Goal: Task Accomplishment & Management: Complete application form

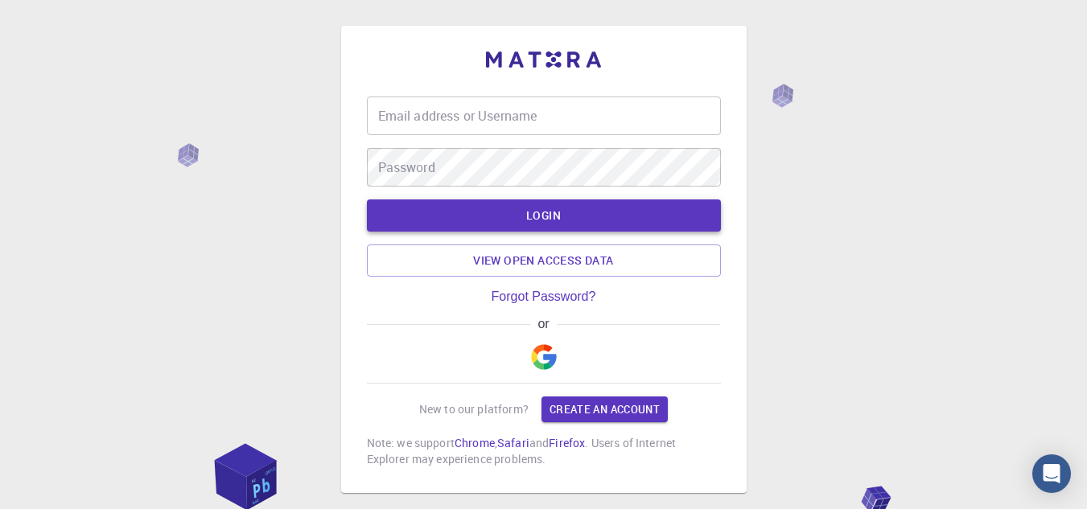
click at [526, 219] on button "LOGIN" at bounding box center [544, 216] width 354 height 32
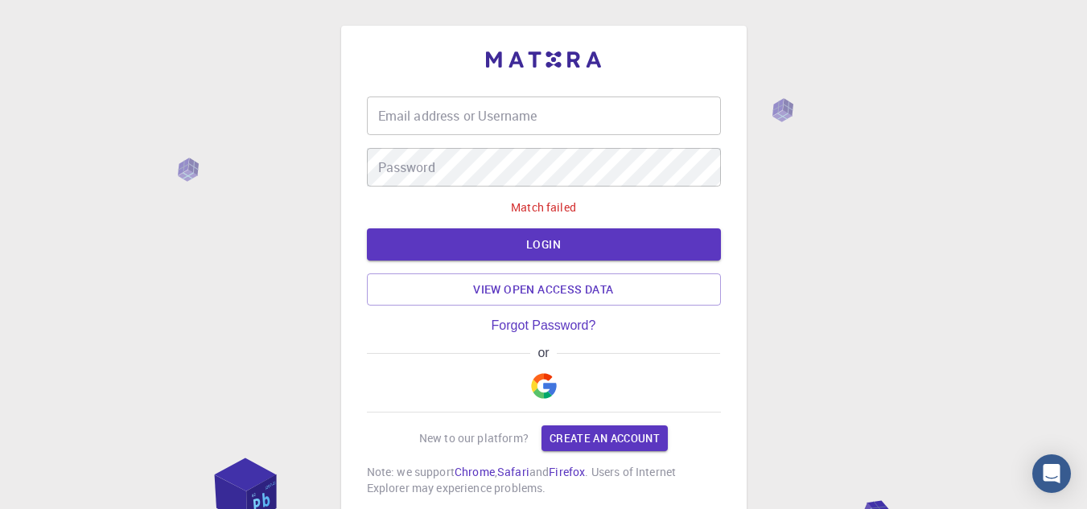
click at [538, 385] on img "button" at bounding box center [544, 386] width 26 height 26
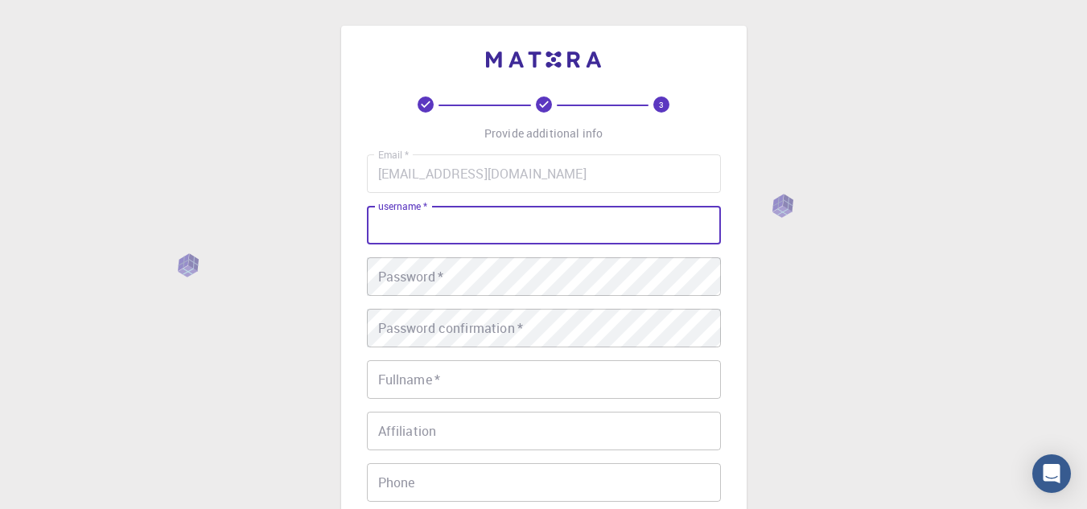
click at [531, 225] on input "username   *" at bounding box center [544, 225] width 354 height 39
type input "Assiya"
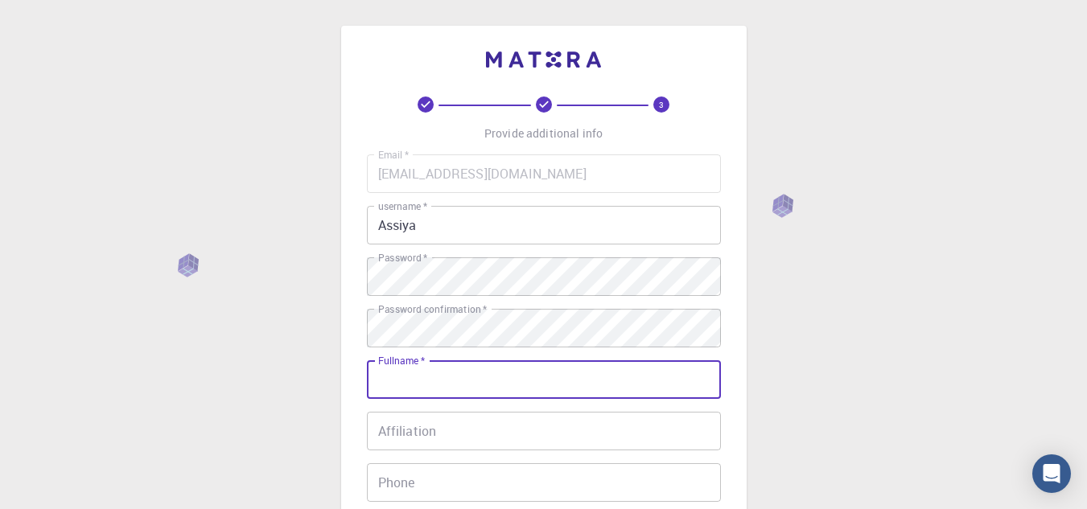
click at [447, 381] on input "Fullname   *" at bounding box center [544, 380] width 354 height 39
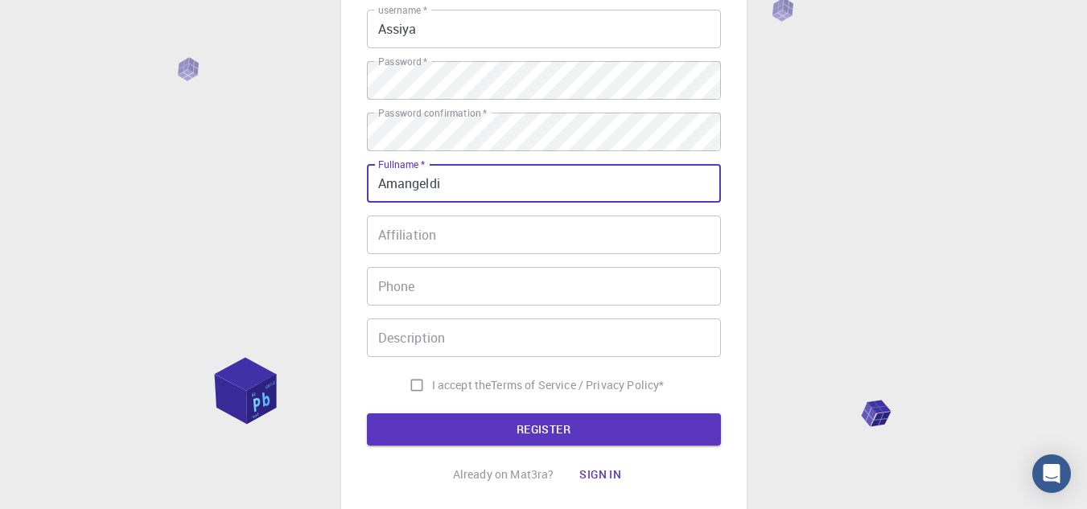
scroll to position [207, 0]
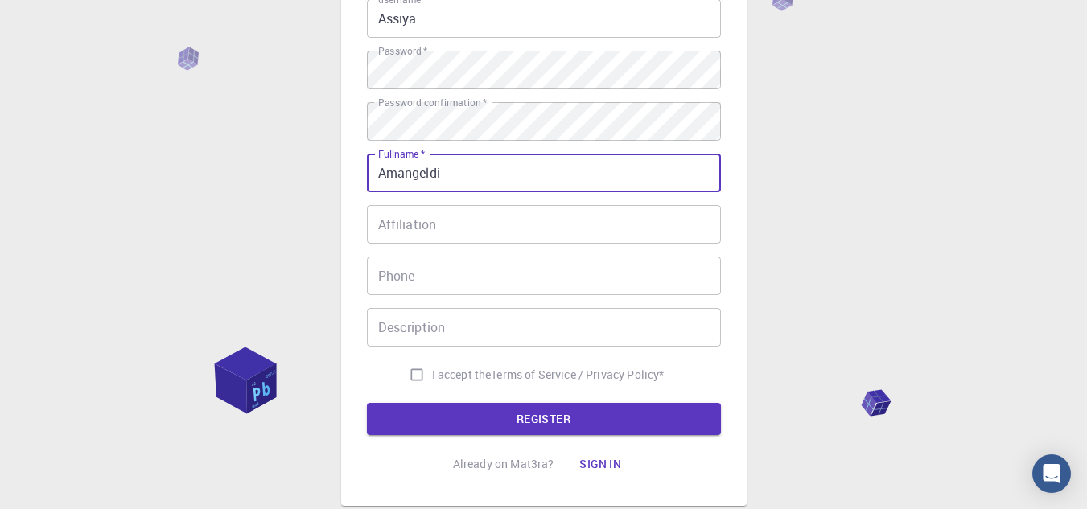
type input "Amangeldi"
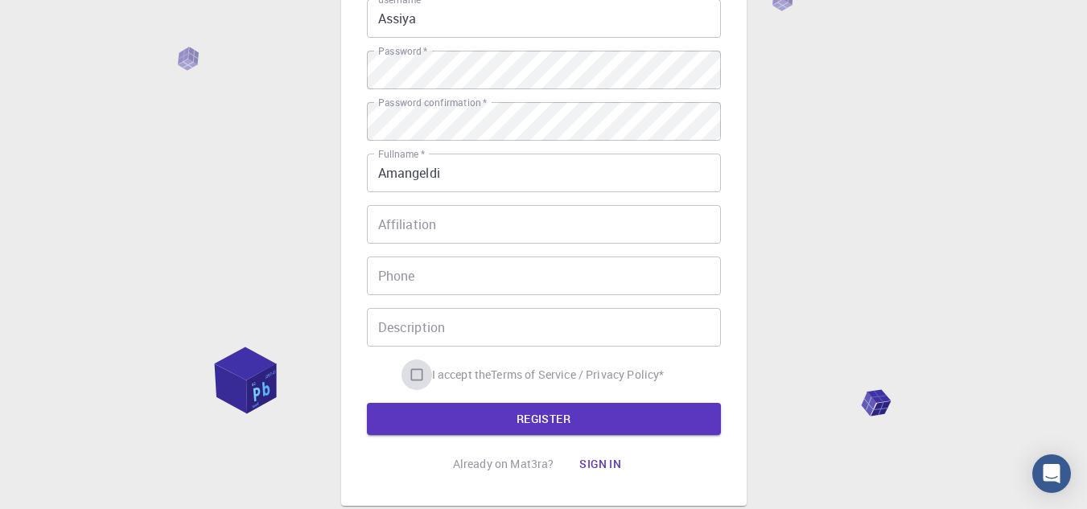
click at [416, 377] on input "I accept the Terms of Service / Privacy Policy *" at bounding box center [417, 375] width 31 height 31
checkbox input "true"
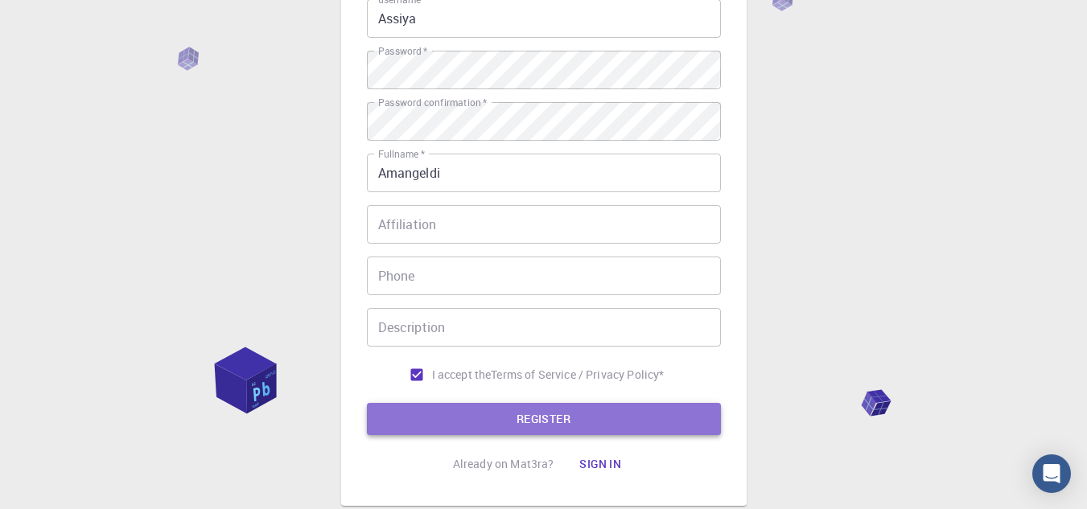
click at [449, 411] on button "REGISTER" at bounding box center [544, 419] width 354 height 32
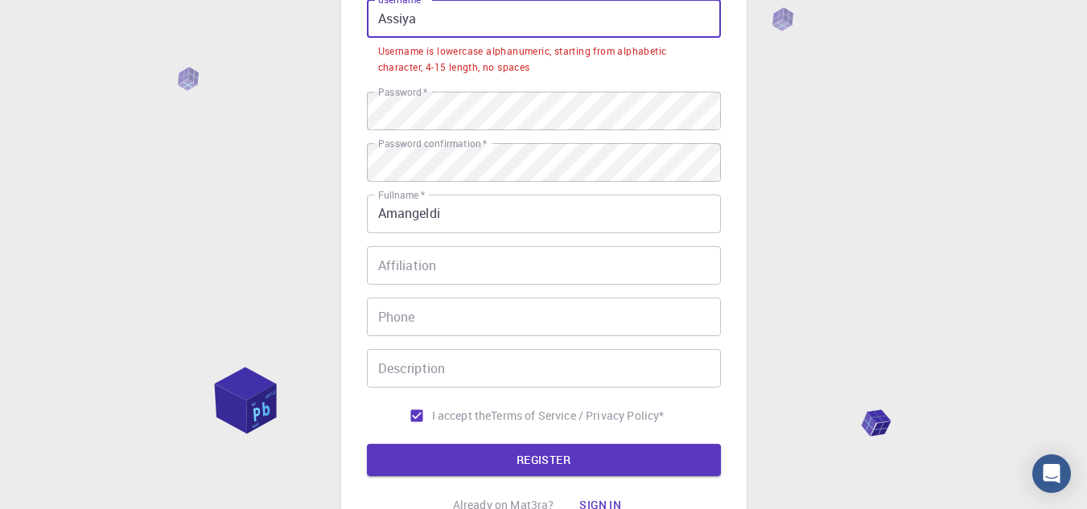
click at [449, 21] on input "Assiya" at bounding box center [544, 18] width 354 height 39
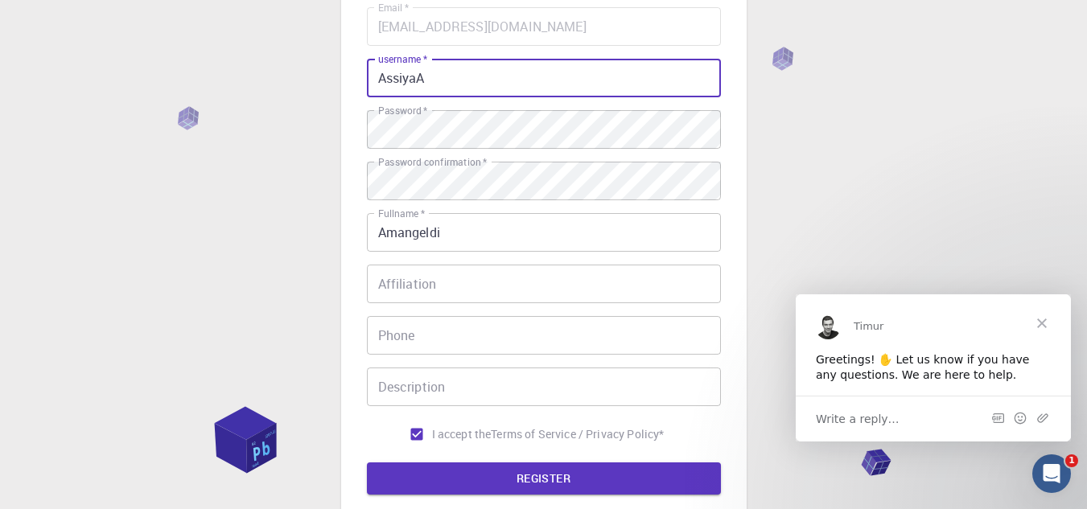
scroll to position [0, 0]
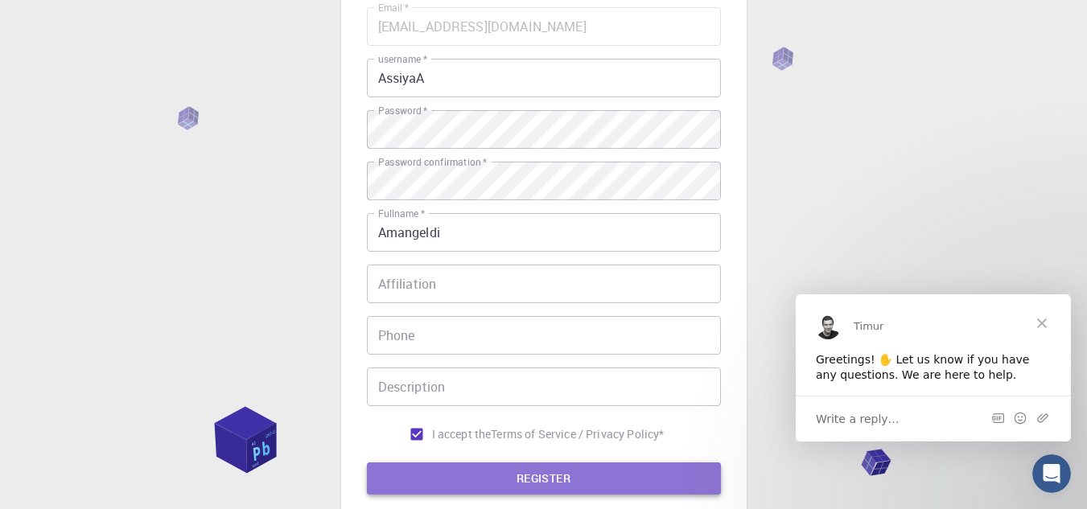
click at [487, 472] on button "REGISTER" at bounding box center [544, 479] width 354 height 32
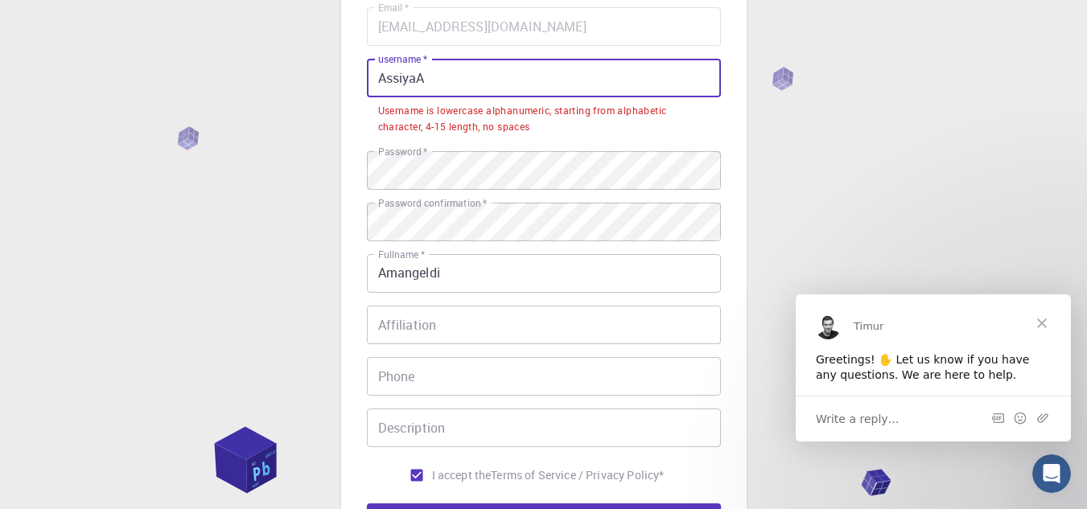
click at [447, 82] on input "AssiyaA" at bounding box center [544, 78] width 354 height 39
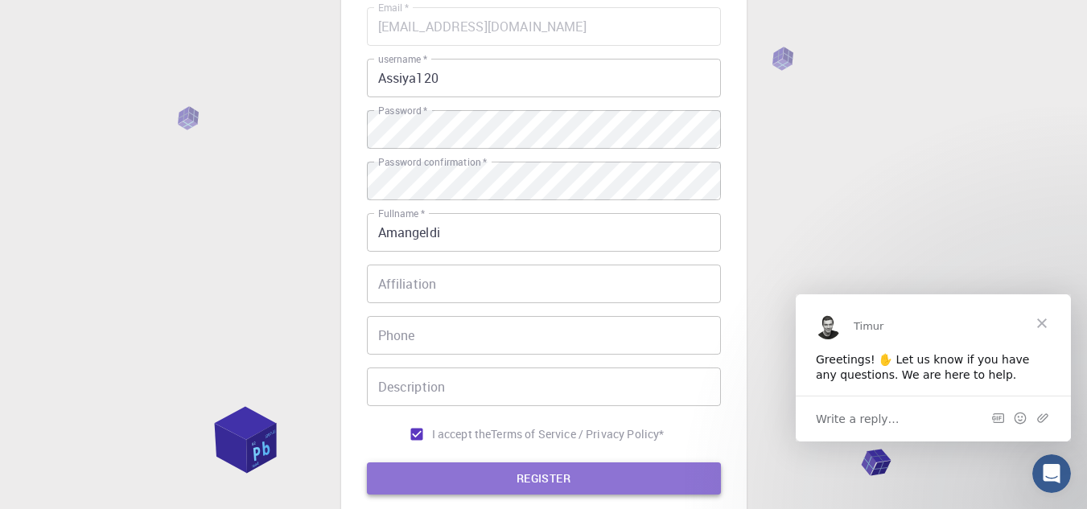
click at [429, 483] on button "REGISTER" at bounding box center [544, 479] width 354 height 32
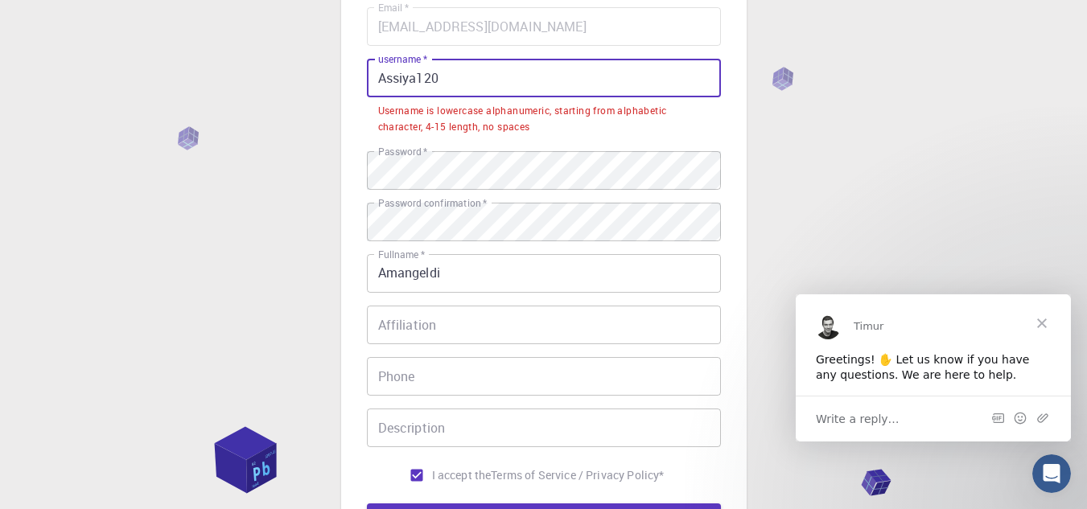
click at [462, 84] on input "Assiya120" at bounding box center [544, 78] width 354 height 39
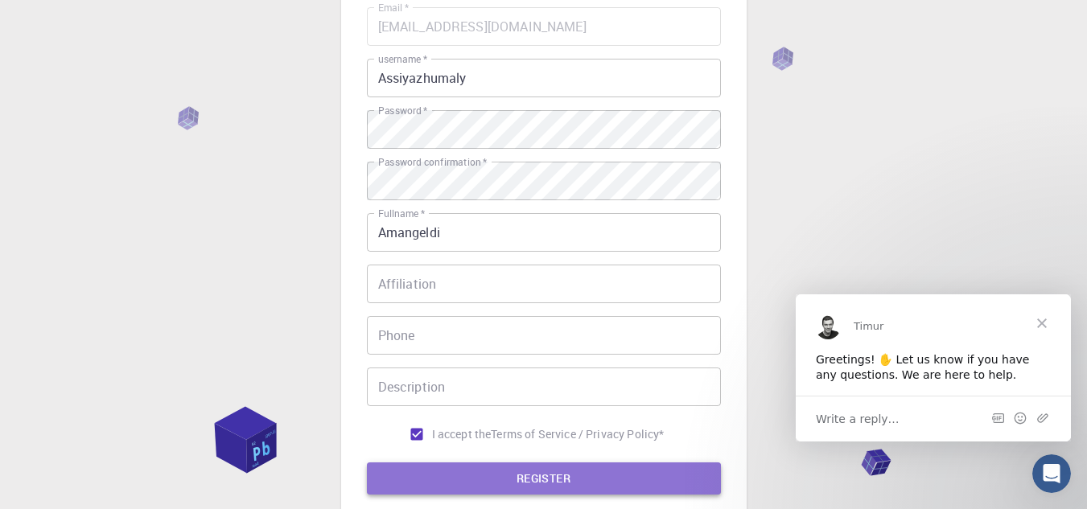
click at [466, 486] on button "REGISTER" at bounding box center [544, 479] width 354 height 32
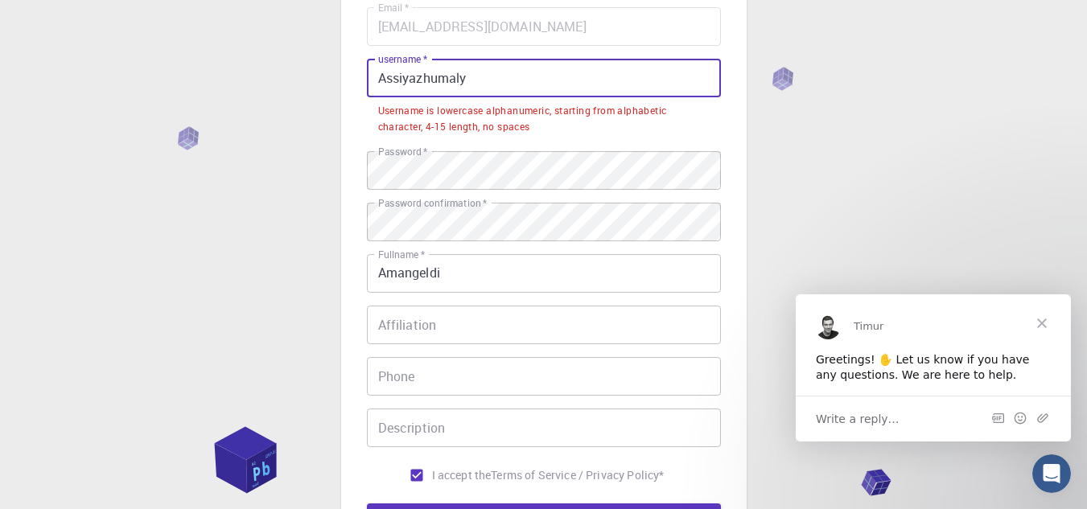
click at [383, 80] on input "Assiyazhumaly" at bounding box center [544, 78] width 354 height 39
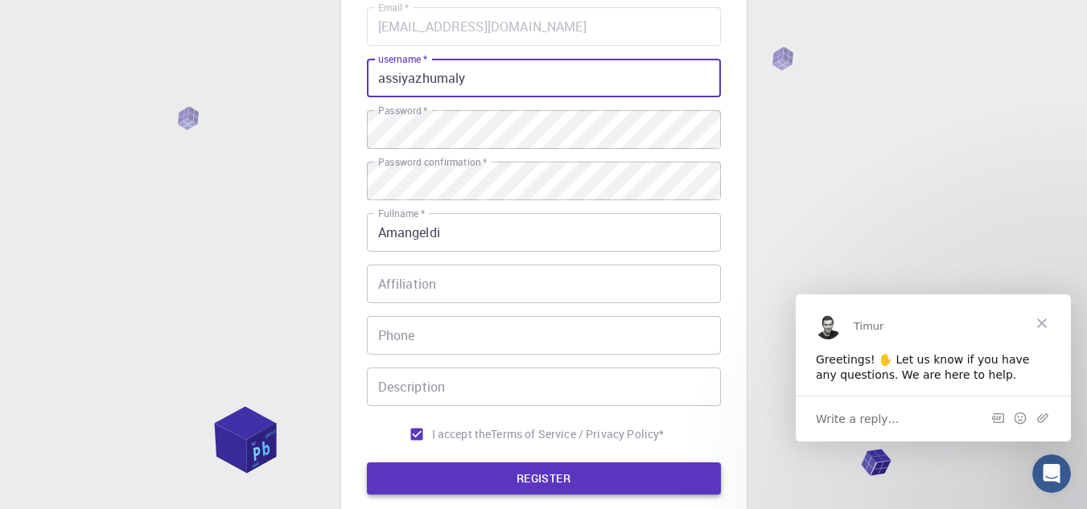
type input "assiyazhumaly"
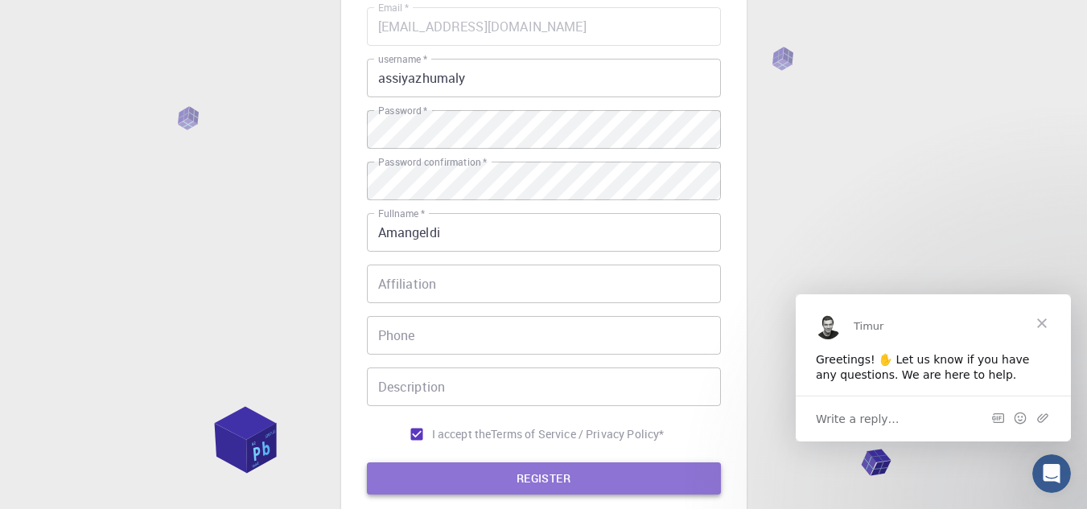
click at [468, 464] on button "REGISTER" at bounding box center [544, 479] width 354 height 32
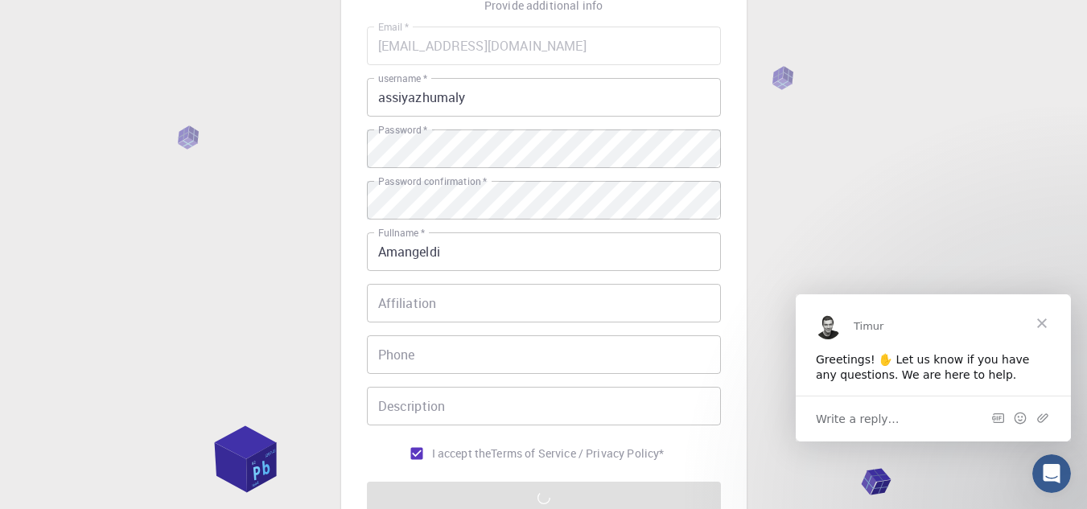
scroll to position [310, 0]
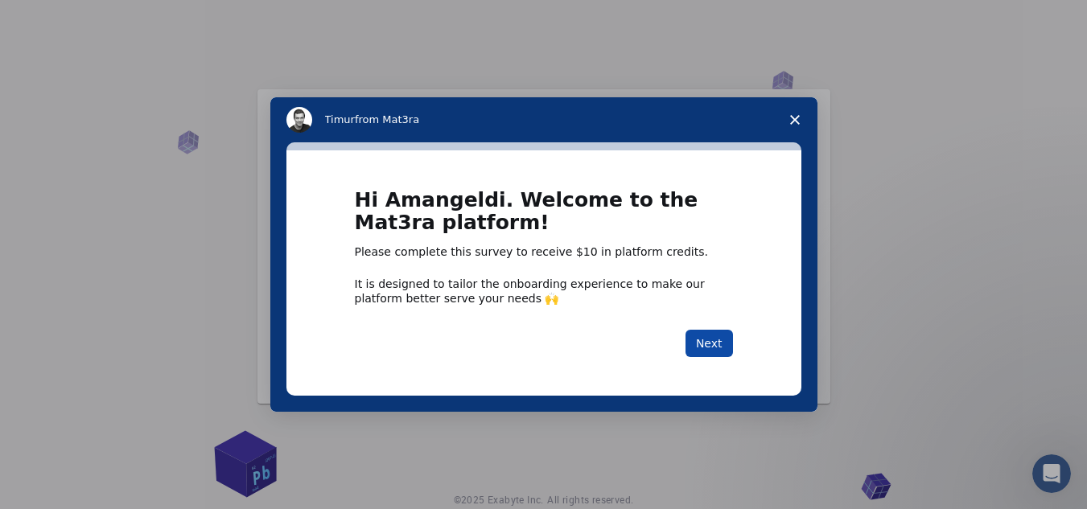
click at [713, 340] on button "Next" at bounding box center [709, 343] width 47 height 27
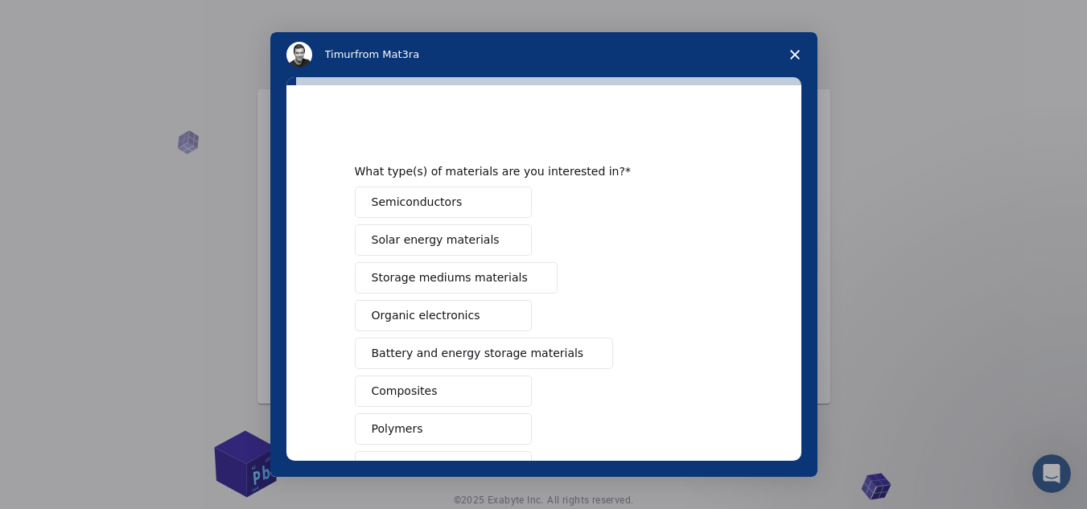
click at [411, 199] on span "Semiconductors" at bounding box center [417, 202] width 91 height 17
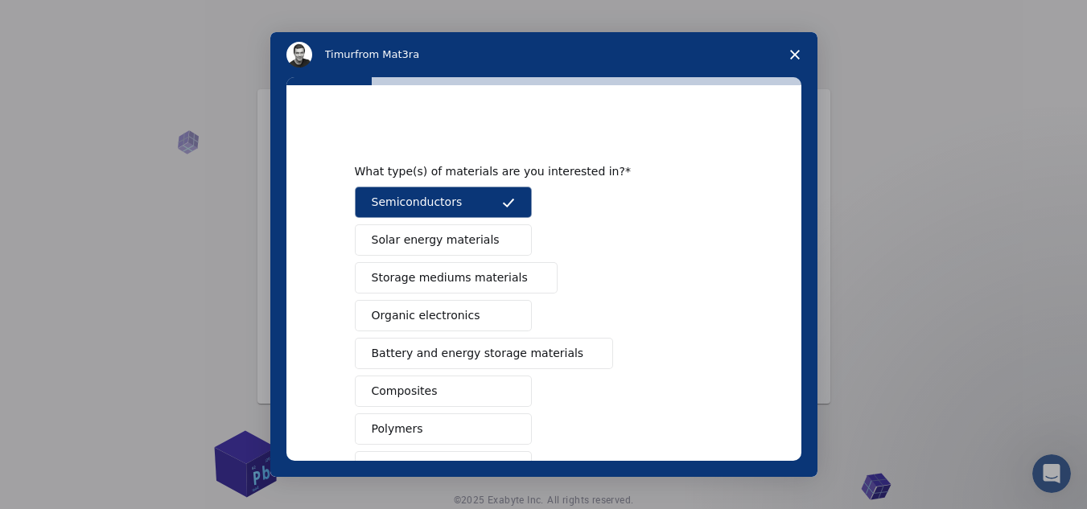
click at [406, 240] on span "Solar energy materials" at bounding box center [436, 240] width 128 height 17
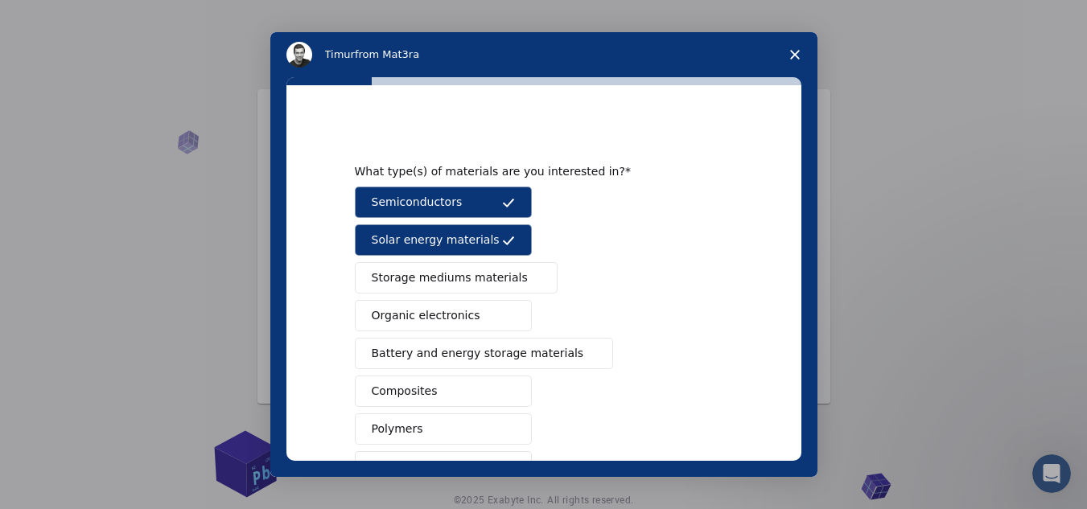
click at [418, 274] on span "Storage mediums materials" at bounding box center [450, 278] width 156 height 17
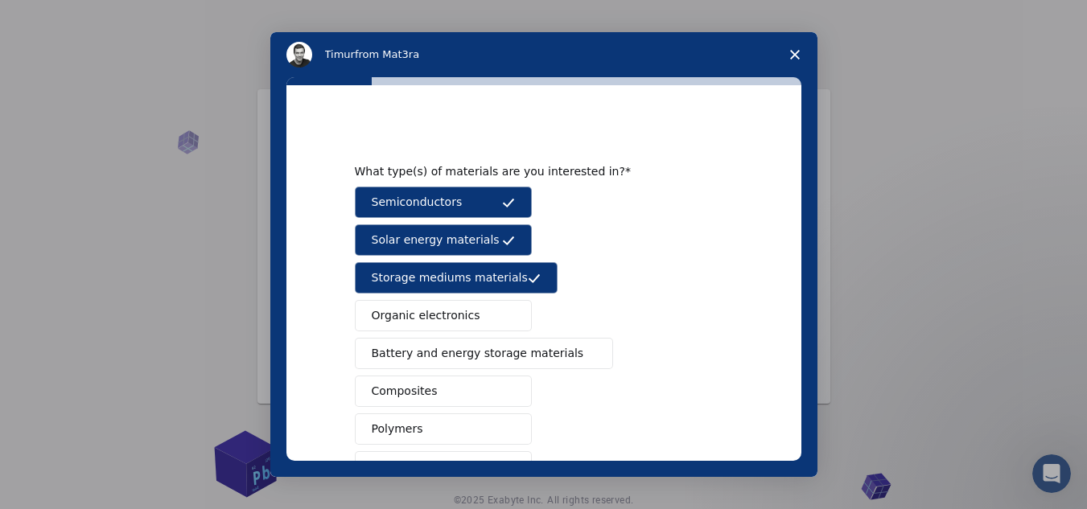
click at [421, 311] on span "Organic electronics" at bounding box center [426, 315] width 109 height 17
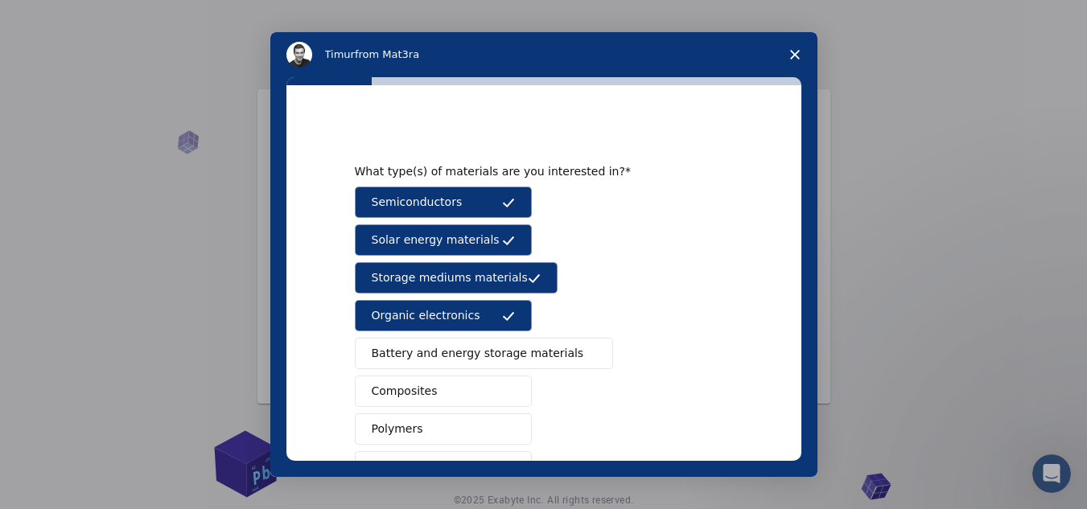
click at [426, 348] on span "Battery and energy storage materials" at bounding box center [478, 353] width 212 height 17
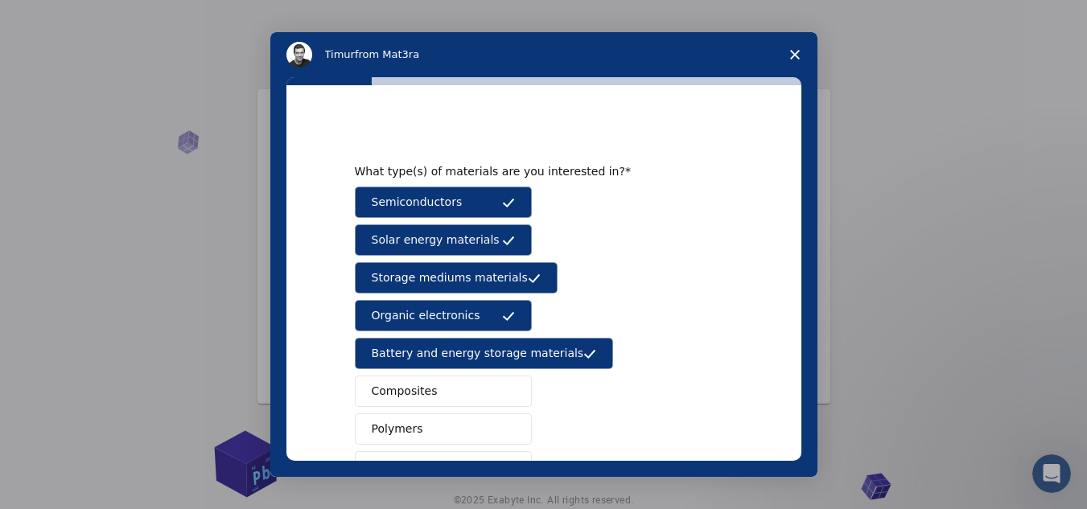
click at [423, 389] on span "Composites" at bounding box center [405, 391] width 66 height 17
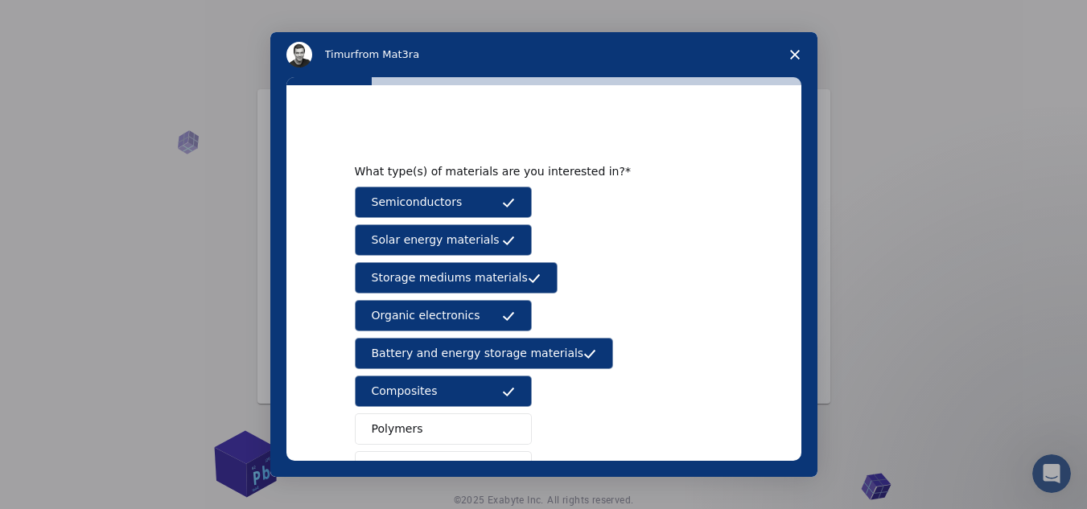
click at [418, 423] on button "Polymers" at bounding box center [443, 429] width 177 height 31
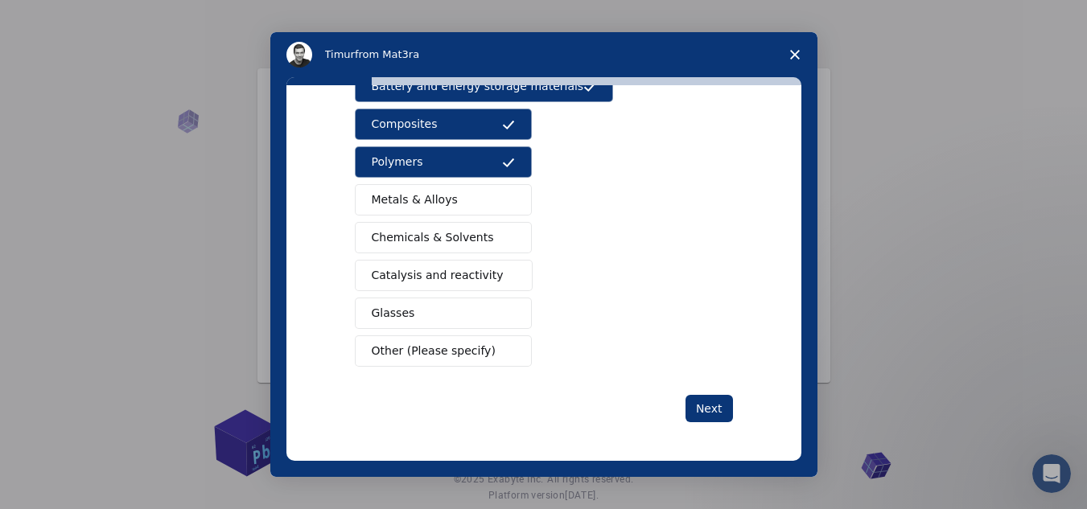
scroll to position [22, 0]
click at [430, 194] on span "Metals & Alloys" at bounding box center [415, 200] width 86 height 17
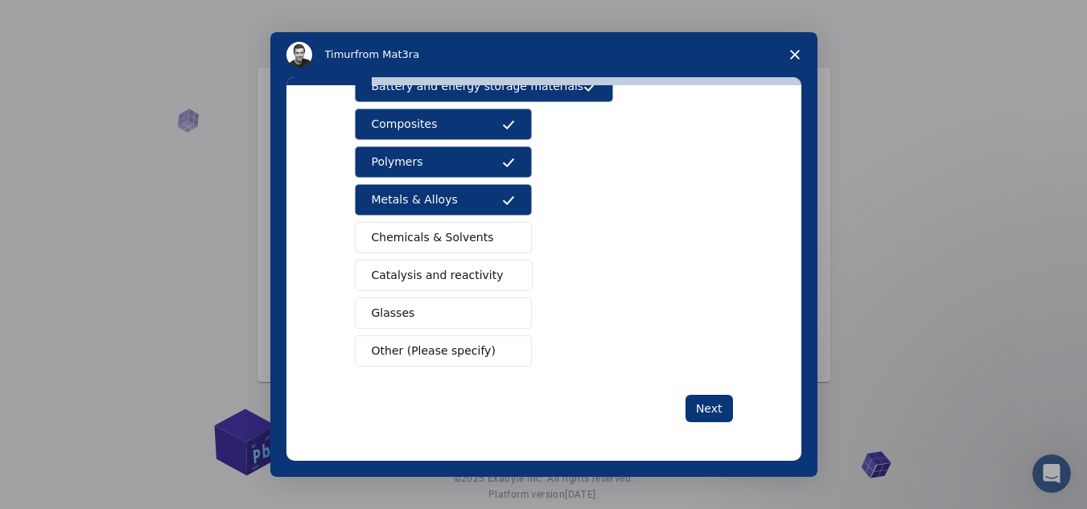
click at [425, 226] on button "Chemicals & Solvents" at bounding box center [443, 237] width 177 height 31
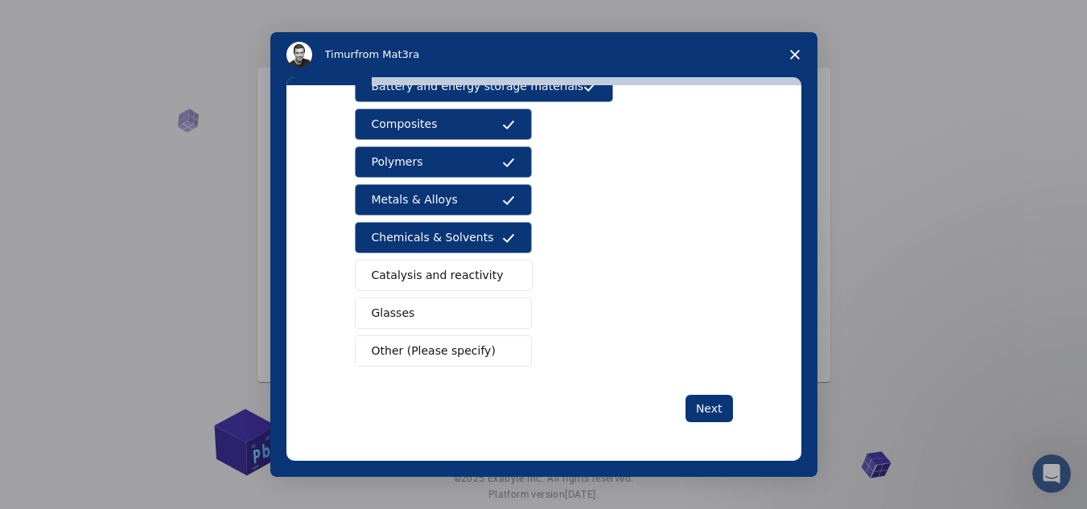
click at [425, 275] on span "Catalysis and reactivity" at bounding box center [438, 275] width 132 height 17
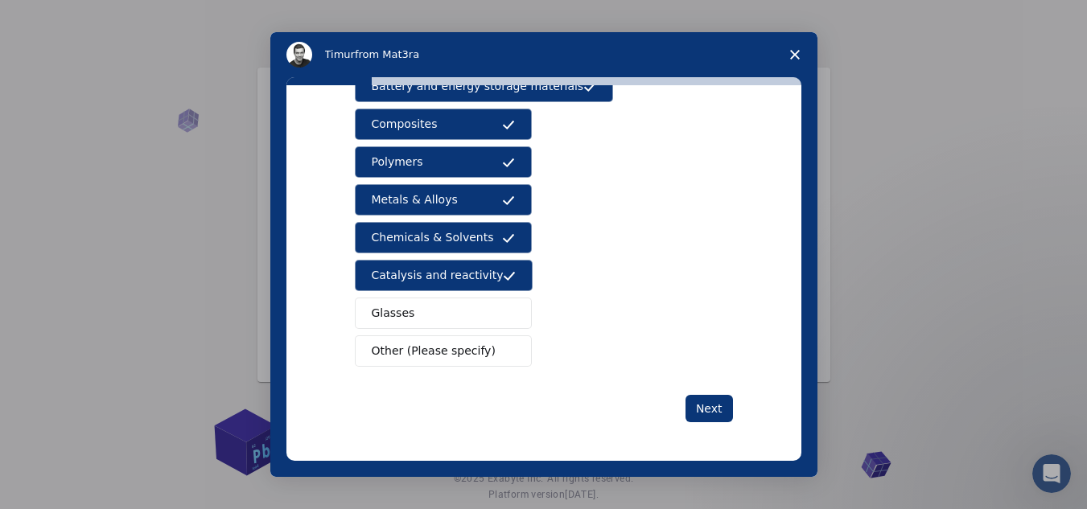
click at [425, 318] on button "Glasses" at bounding box center [443, 313] width 177 height 31
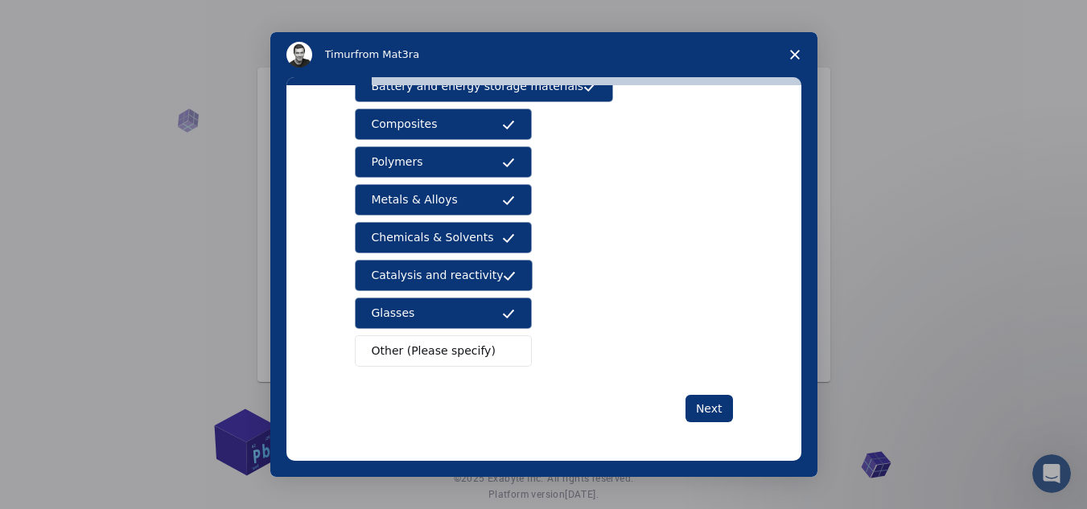
click at [429, 346] on span "Other (Please specify)" at bounding box center [434, 351] width 124 height 17
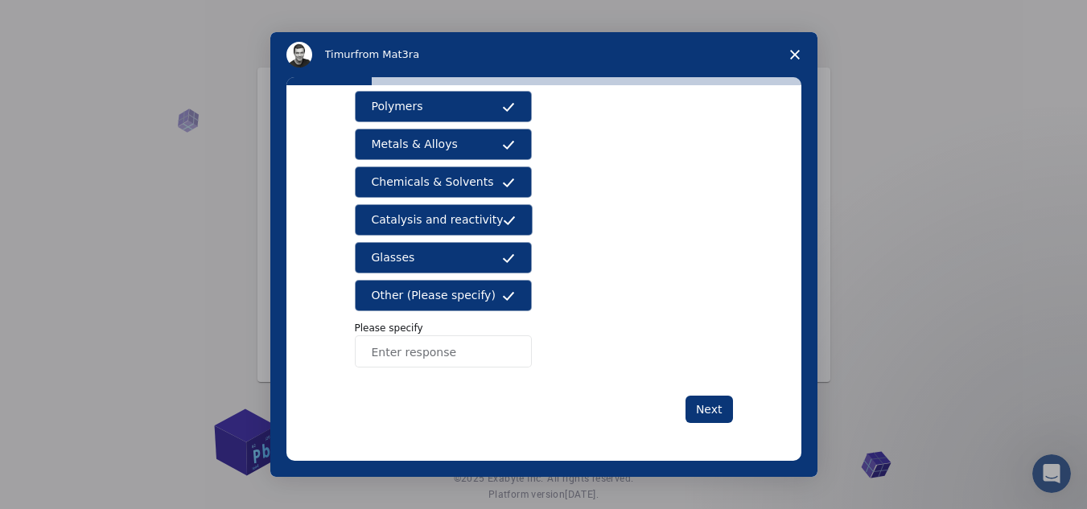
scroll to position [324, 0]
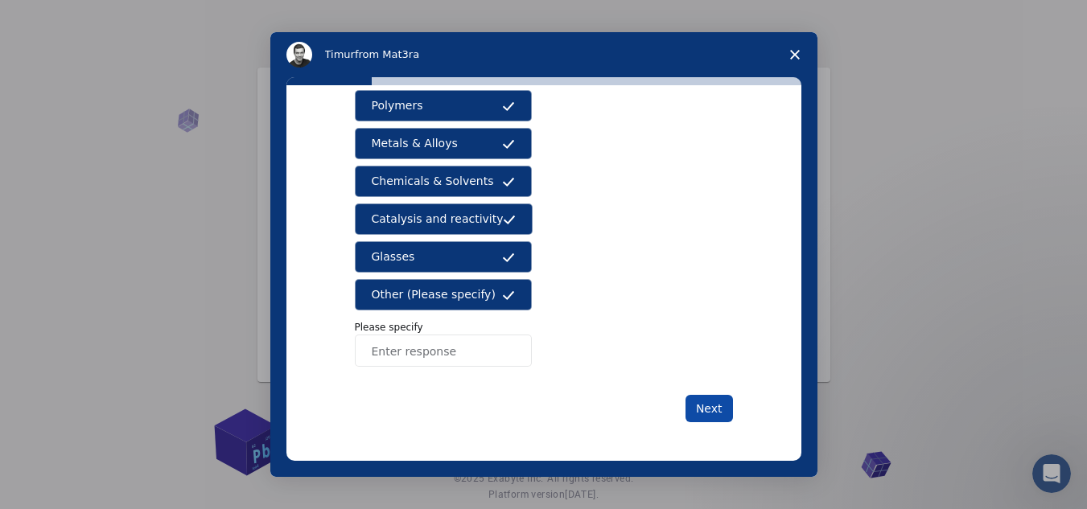
click at [699, 412] on button "Next" at bounding box center [709, 408] width 47 height 27
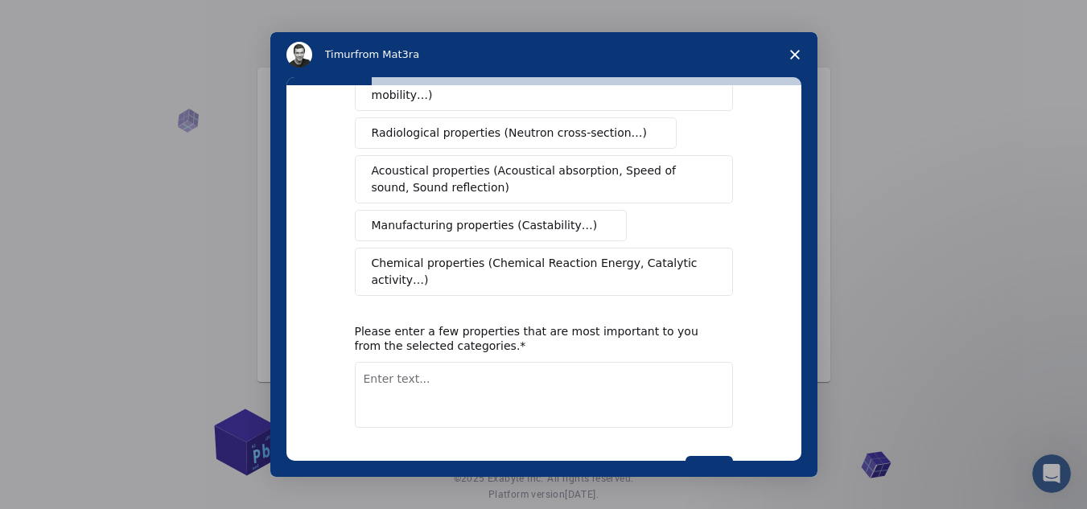
scroll to position [0, 0]
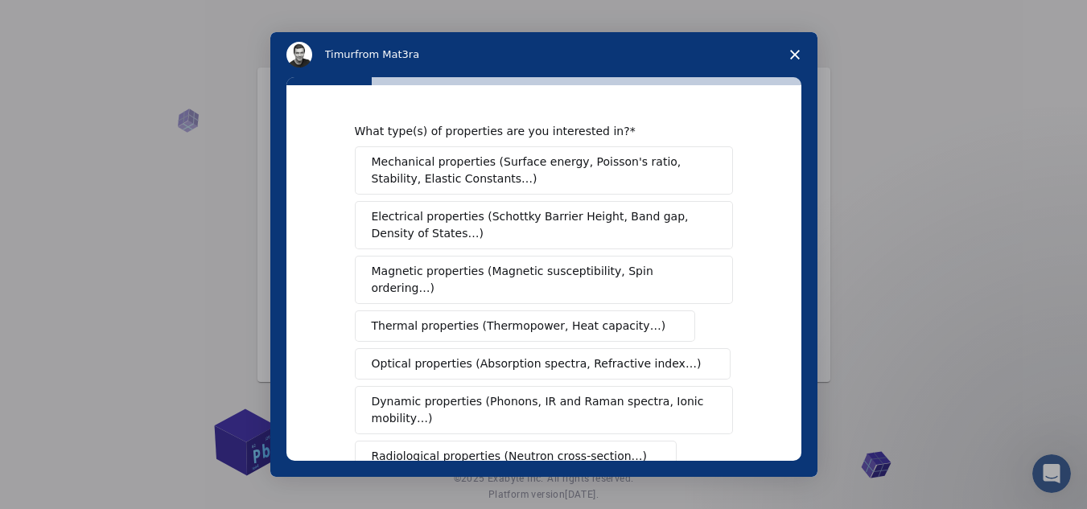
click at [598, 175] on span "Mechanical properties (Surface energy, Poisson's ratio, Stability, Elastic Cons…" at bounding box center [540, 171] width 336 height 34
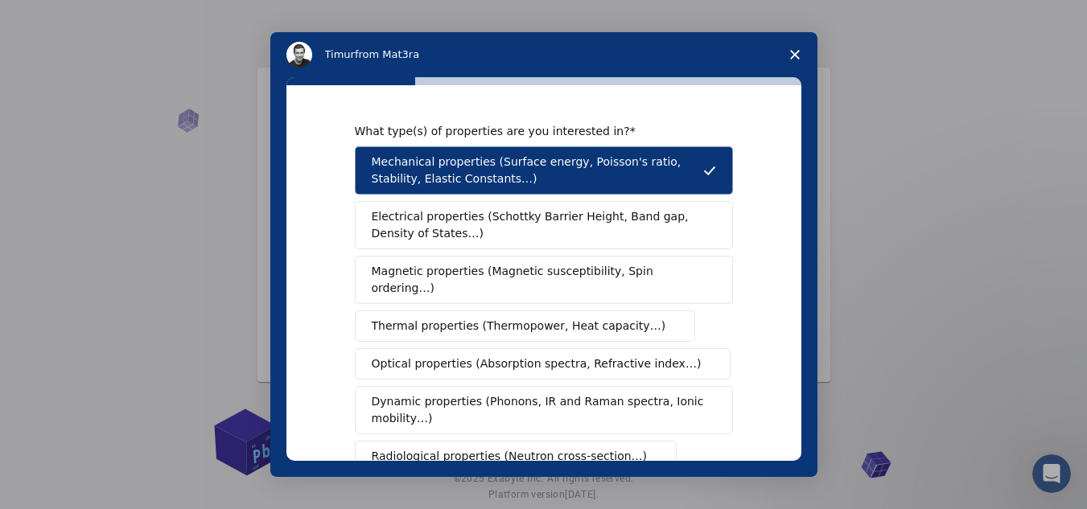
click at [590, 216] on span "Electrical properties (Schottky Barrier Height, Band gap, Density of States…)" at bounding box center [539, 225] width 335 height 34
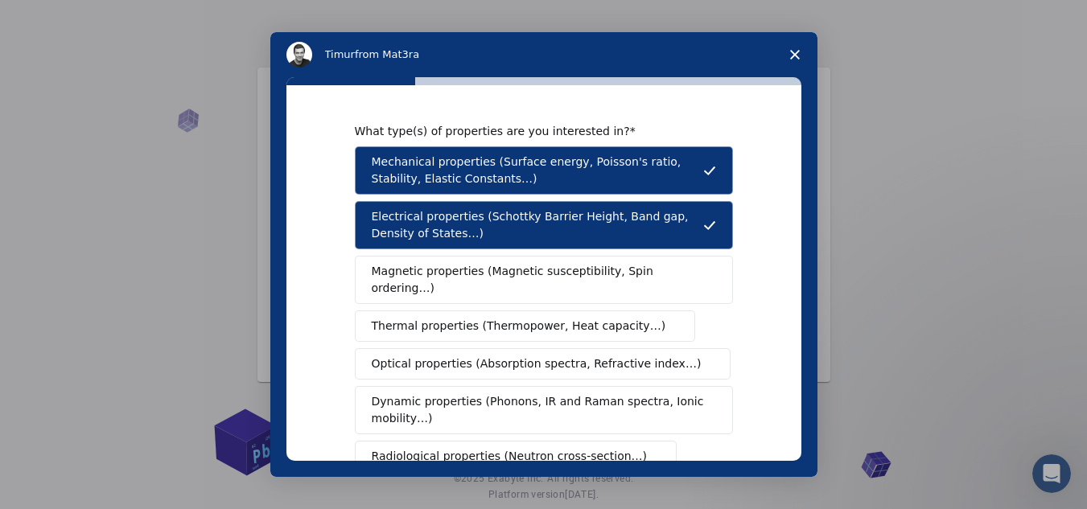
click at [591, 262] on button "Magnetic properties (Magnetic susceptibility, Spin ordering…)" at bounding box center [544, 280] width 378 height 48
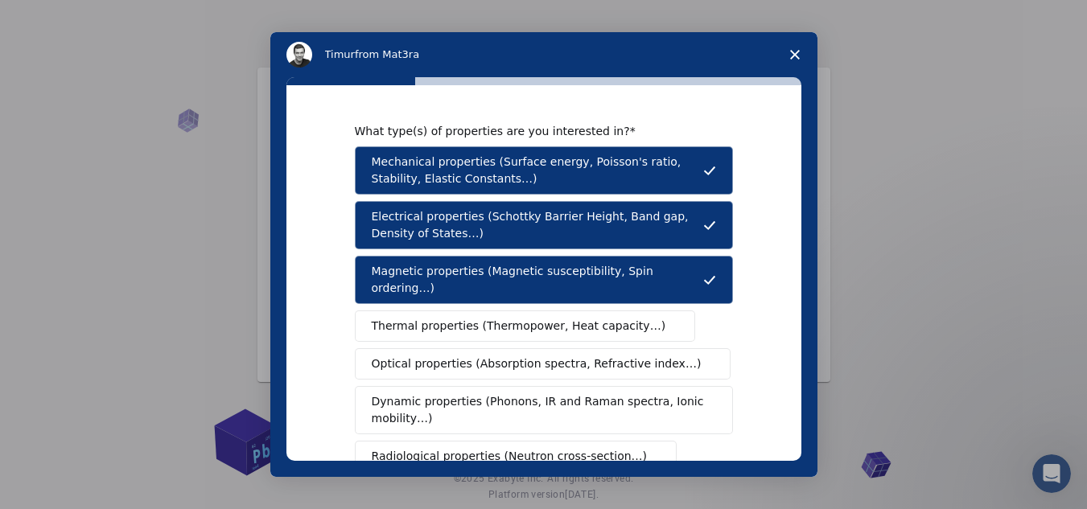
click at [587, 318] on span "Thermal properties (Thermopower, Heat capacity…)" at bounding box center [519, 326] width 295 height 17
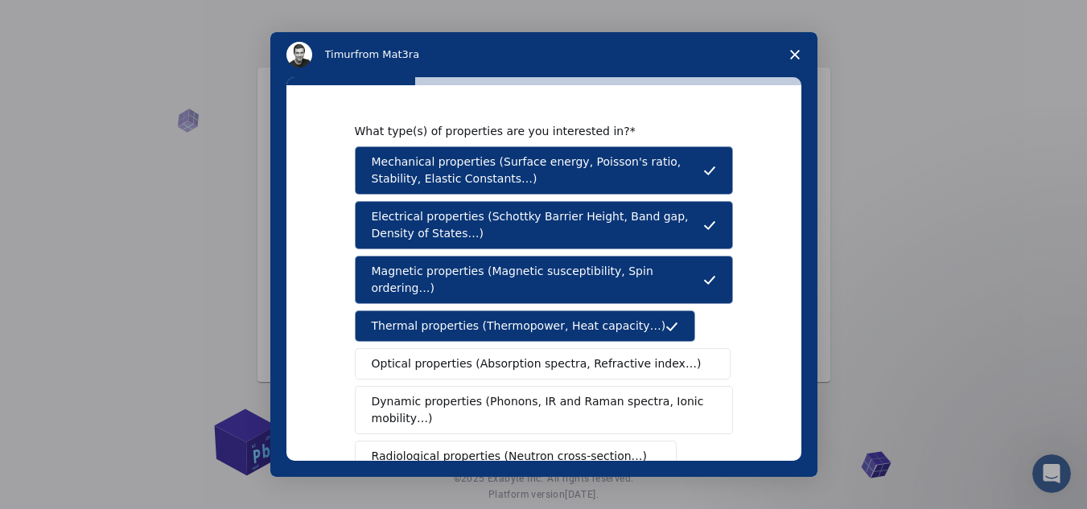
click at [581, 356] on span "Optical properties (Absorption spectra, Refractive index…)" at bounding box center [537, 364] width 330 height 17
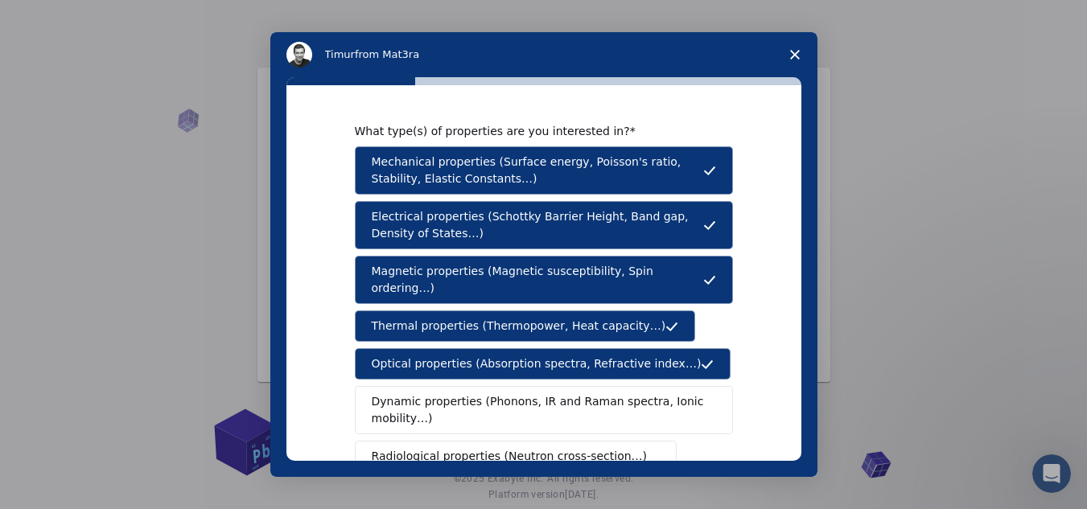
click at [575, 394] on span "Dynamic properties (Phonons, IR and Raman spectra, Ionic mobility…)" at bounding box center [539, 411] width 334 height 34
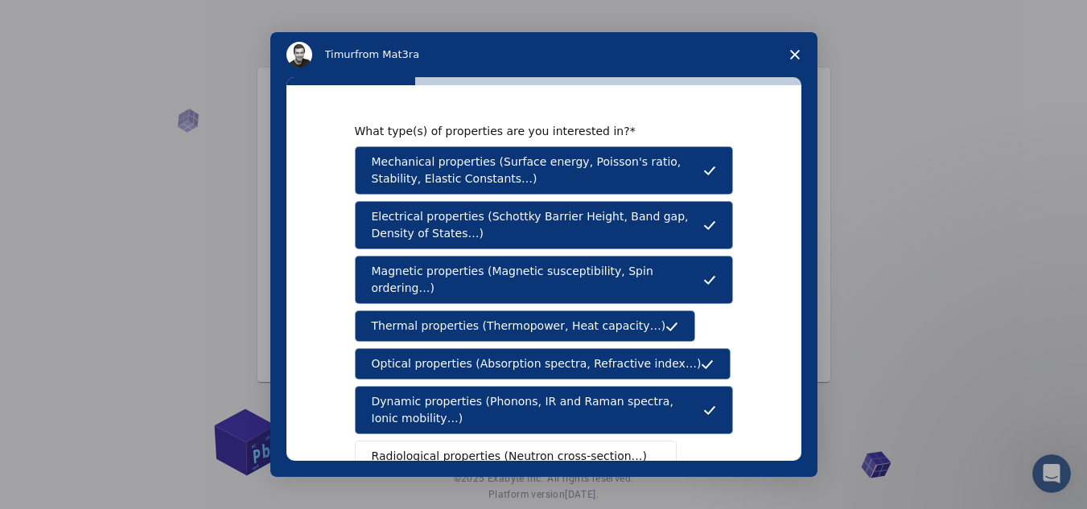
click at [566, 448] on span "Radiological properties (Neutron cross-section…)" at bounding box center [510, 456] width 276 height 17
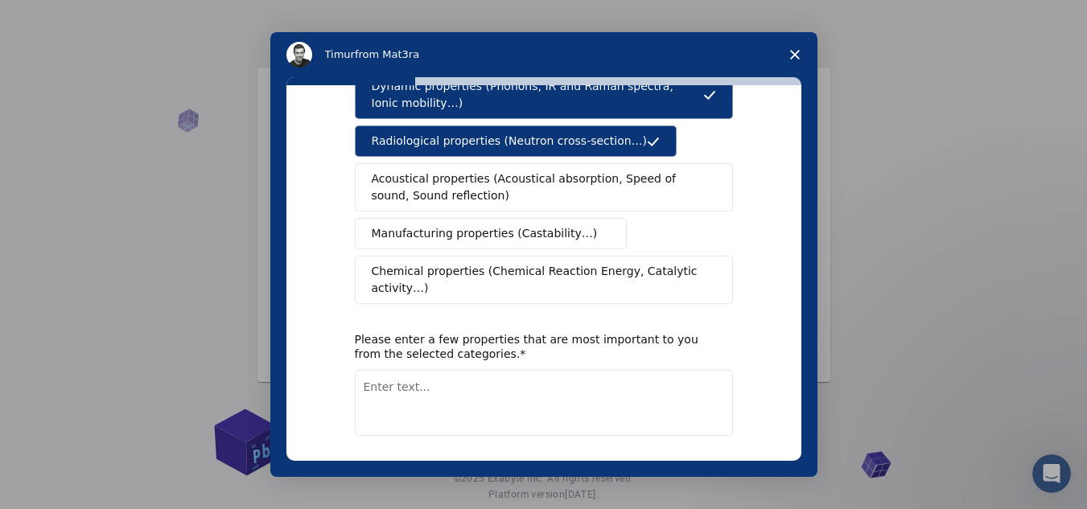
scroll to position [319, 0]
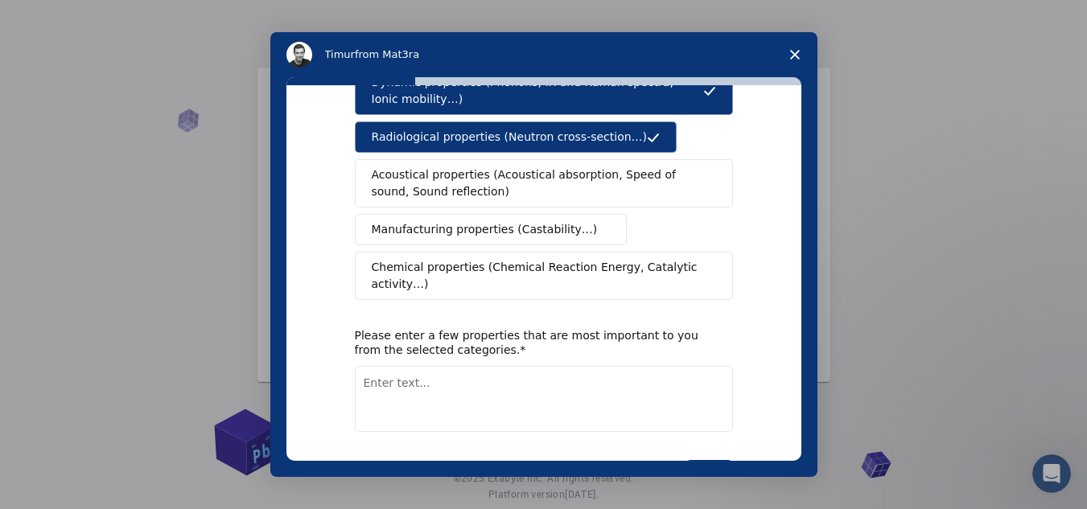
click at [546, 167] on span "Acoustical properties (Acoustical absorption, Speed of sound, Sound reflection)" at bounding box center [539, 184] width 335 height 34
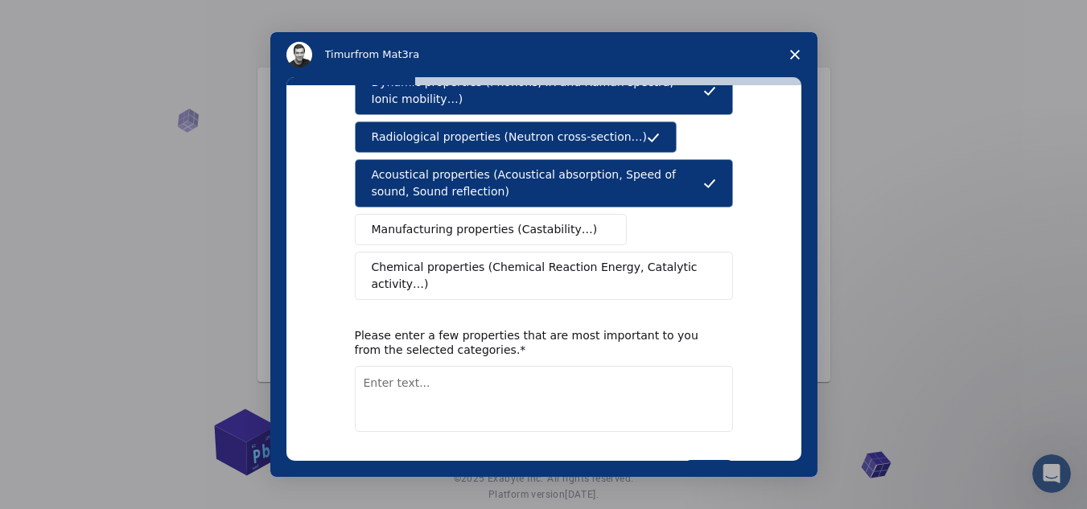
click at [532, 221] on span "Manufacturing properties (Castability…)" at bounding box center [485, 229] width 226 height 17
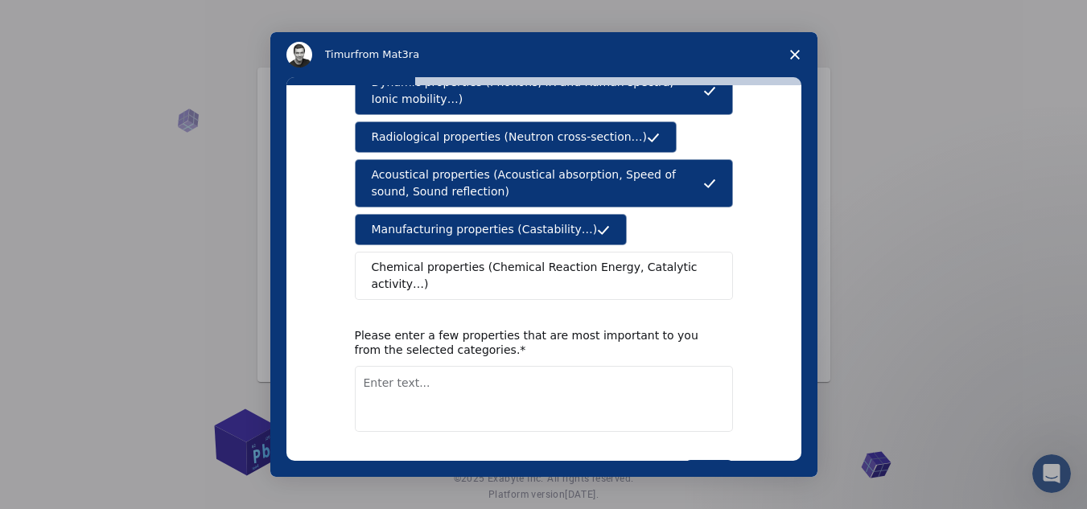
click at [530, 252] on button "Chemical properties (Chemical Reaction Energy, Catalytic activity…)" at bounding box center [544, 276] width 378 height 48
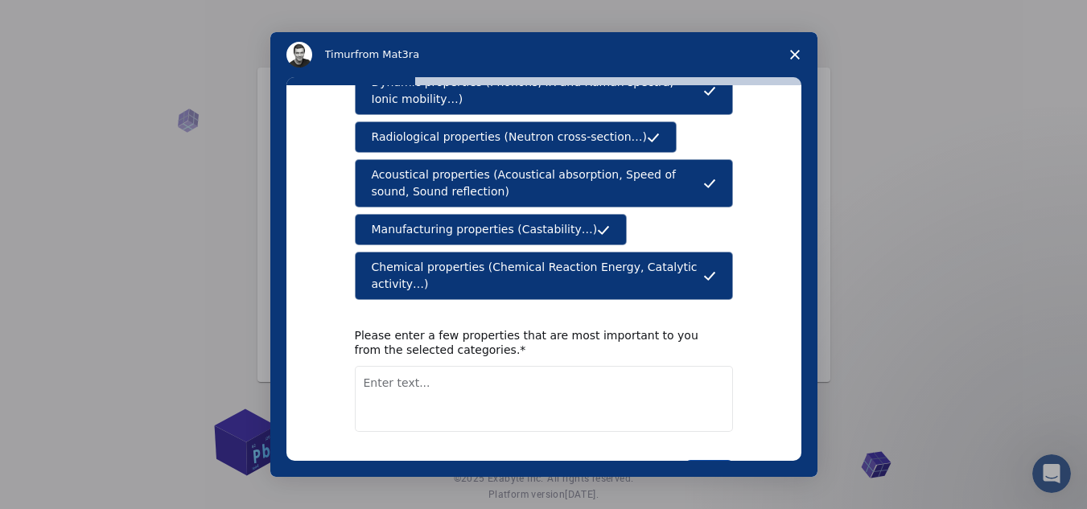
click at [699, 460] on button "Next" at bounding box center [709, 473] width 47 height 27
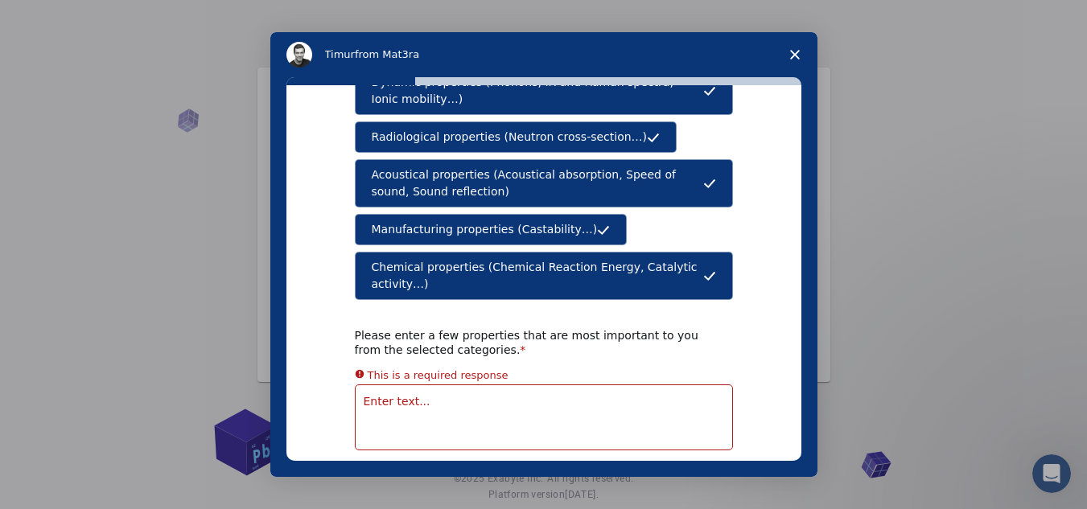
click at [410, 328] on div "Please enter a few properties that are most important to you from the selected …" at bounding box center [532, 342] width 354 height 29
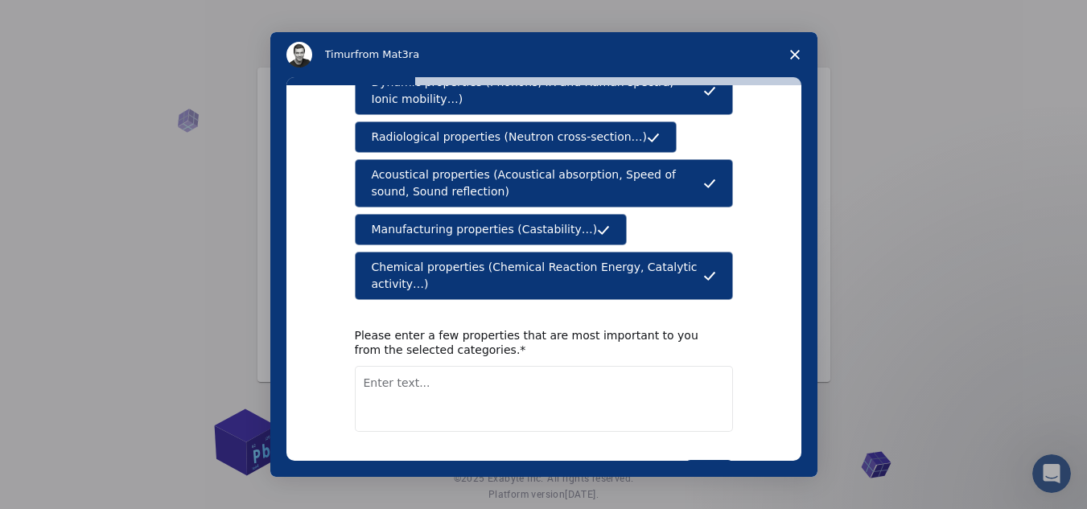
click at [388, 370] on textarea "Enter text..." at bounding box center [544, 399] width 378 height 66
type textarea "chemical structure"
click at [705, 460] on button "Next" at bounding box center [709, 473] width 47 height 27
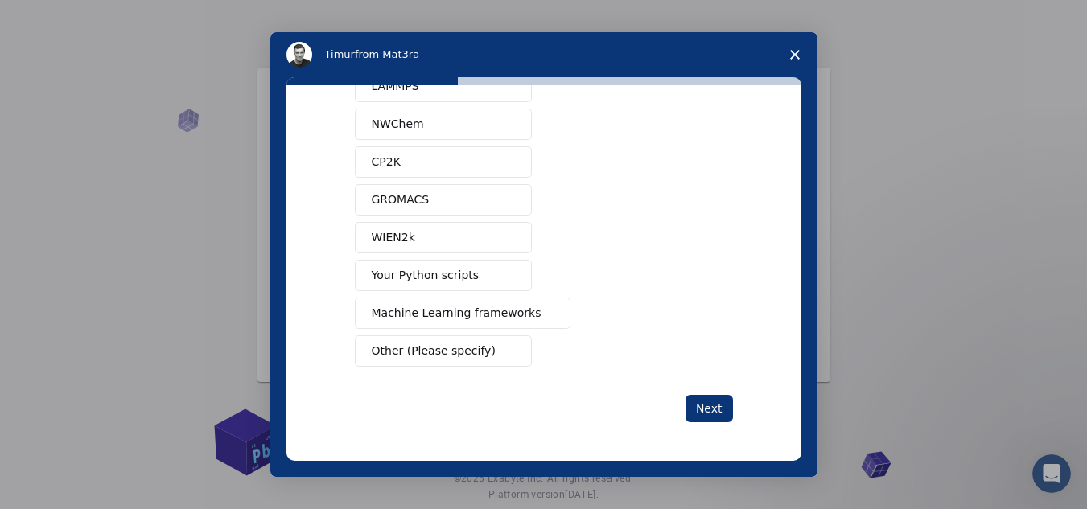
scroll to position [0, 0]
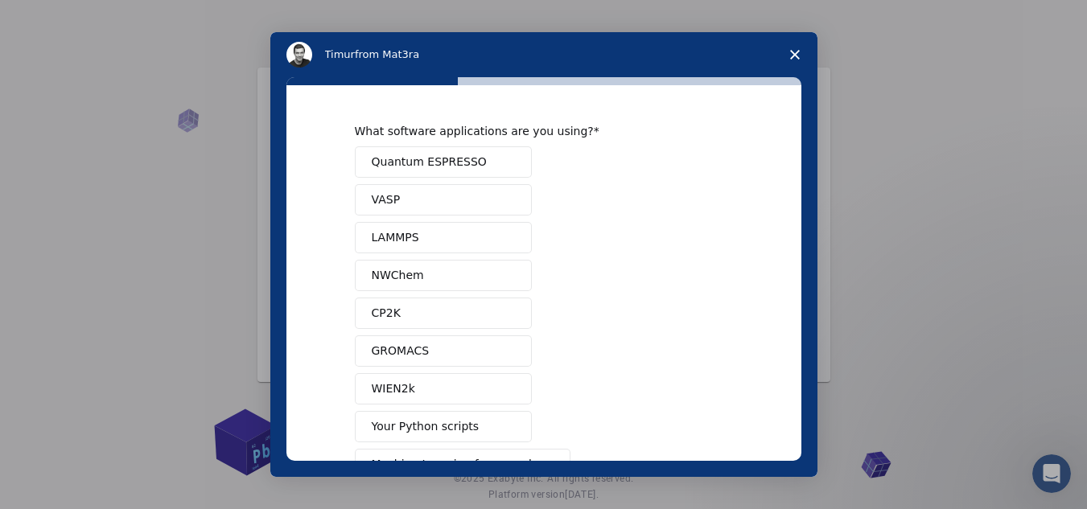
click at [493, 151] on button "Quantum ESPRESSO" at bounding box center [443, 161] width 177 height 31
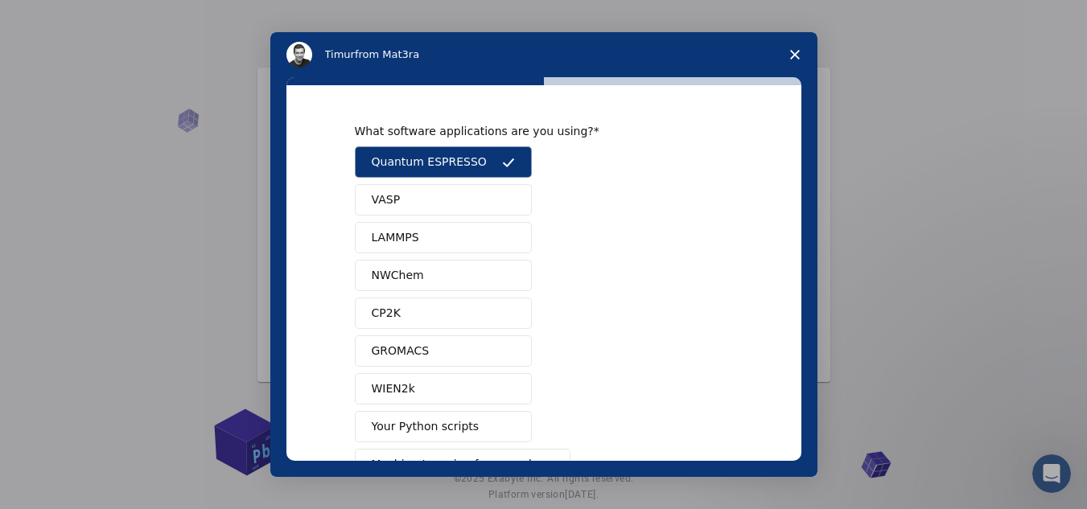
click at [455, 208] on button "VASP" at bounding box center [443, 199] width 177 height 31
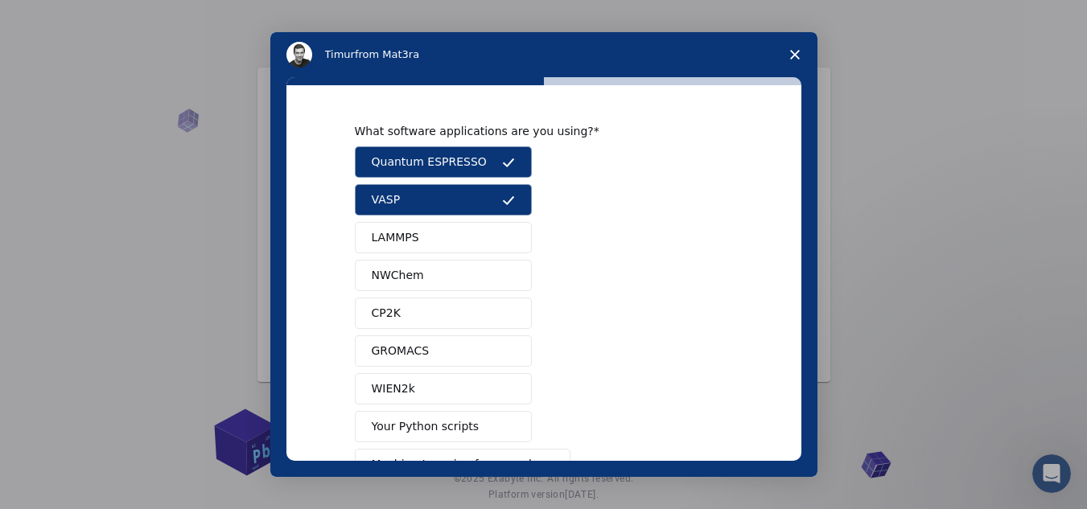
click at [452, 237] on button "LAMMPS" at bounding box center [443, 237] width 177 height 31
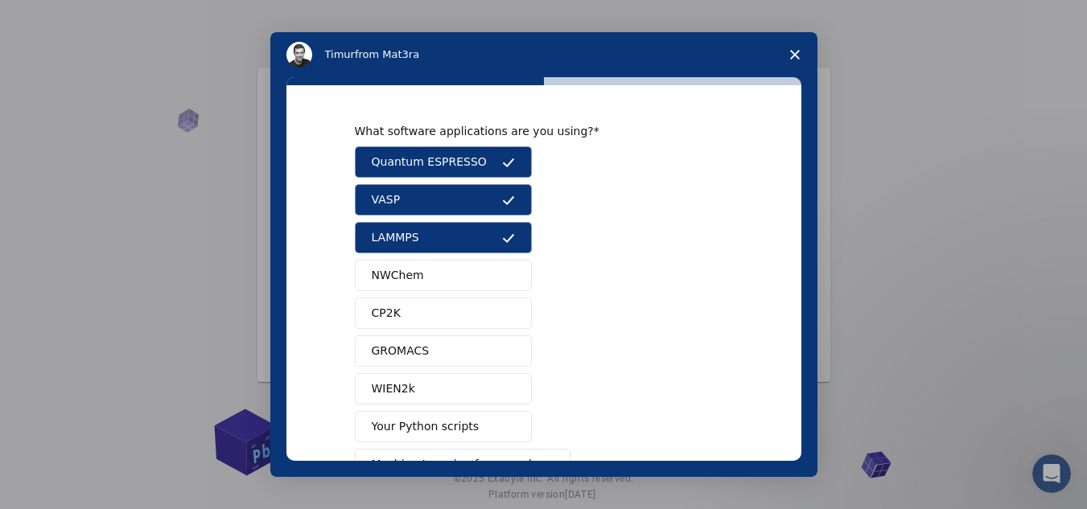
click at [447, 268] on button "NWChem" at bounding box center [443, 275] width 177 height 31
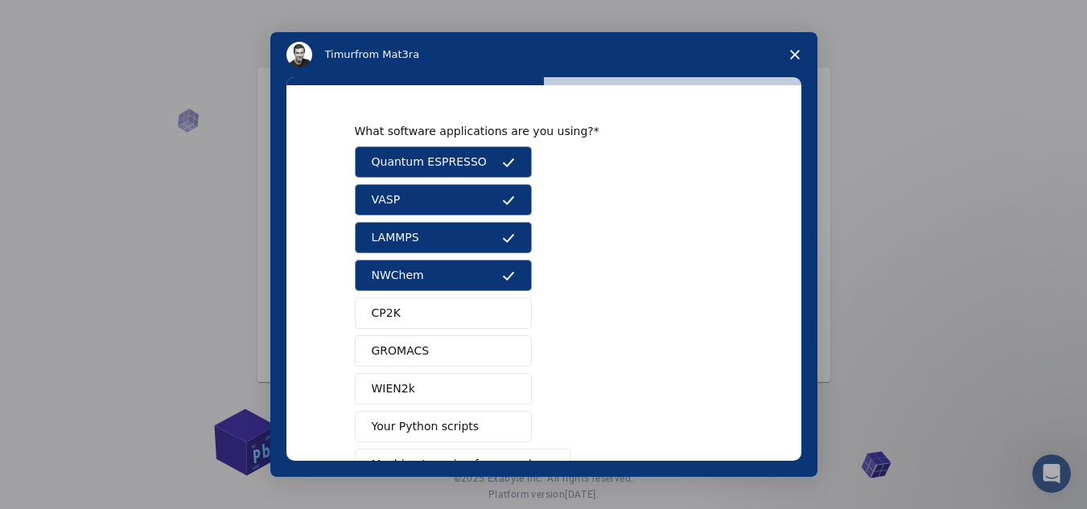
click at [443, 305] on button "CP2K" at bounding box center [443, 313] width 177 height 31
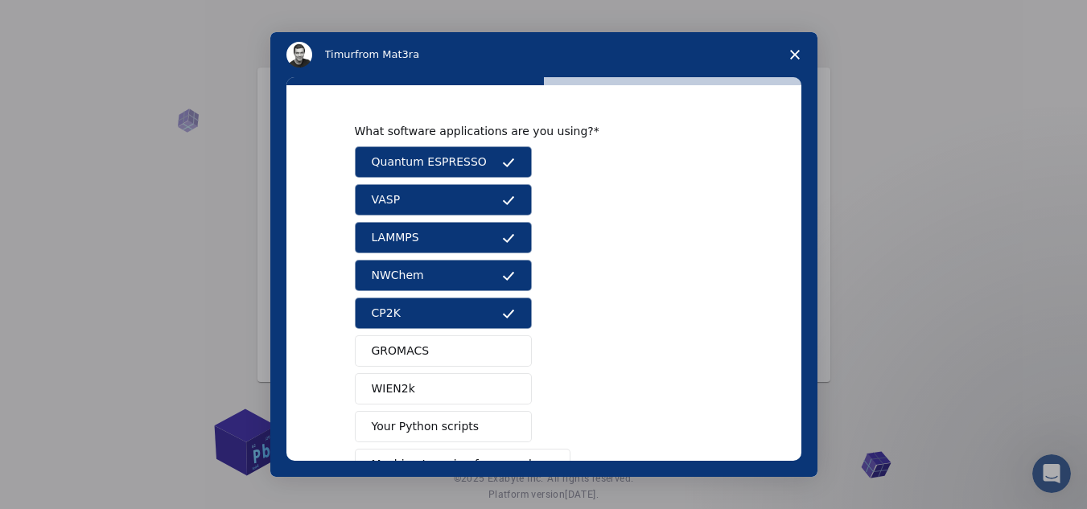
click at [439, 344] on button "GROMACS" at bounding box center [443, 351] width 177 height 31
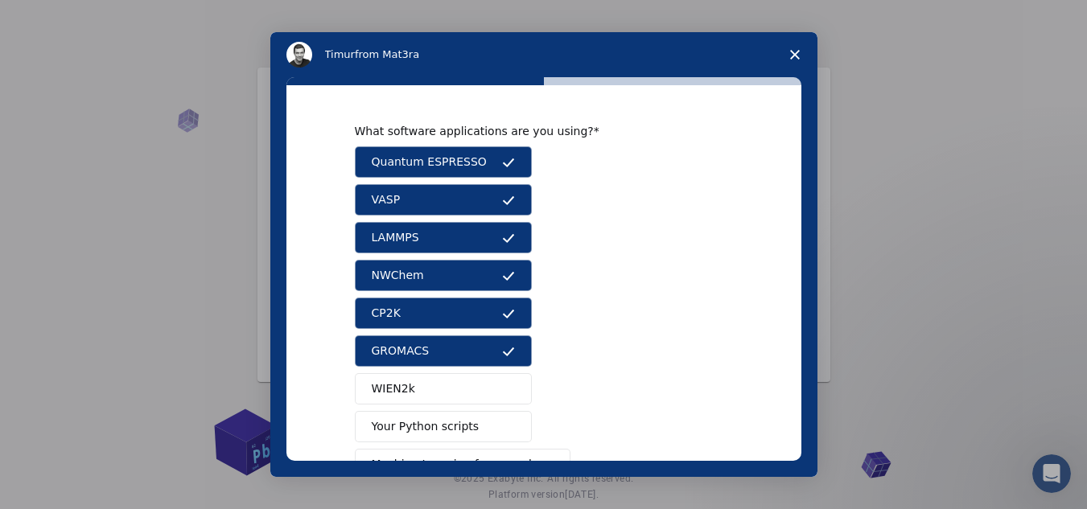
click at [436, 382] on button "WIEN2k" at bounding box center [443, 388] width 177 height 31
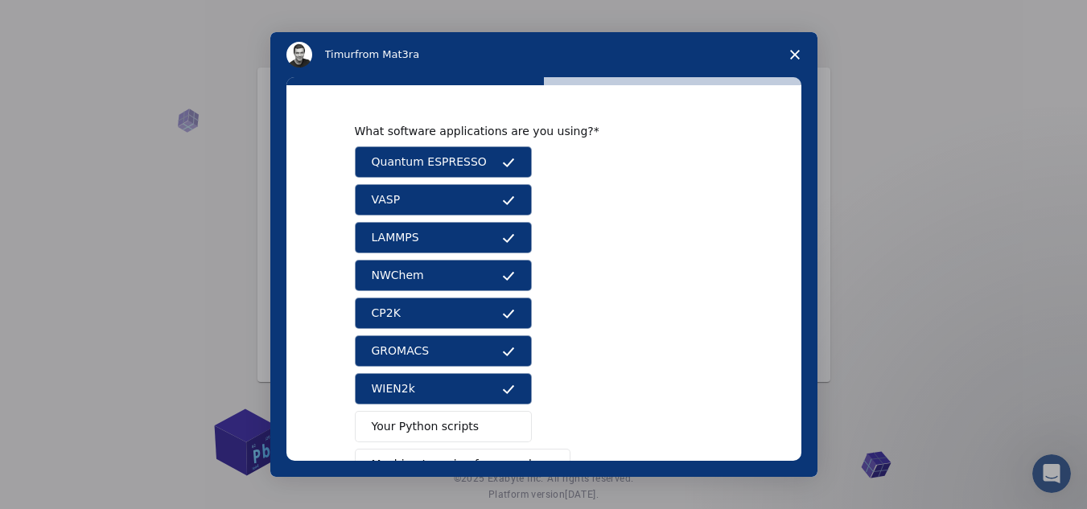
click at [434, 419] on span "Your Python scripts" at bounding box center [426, 426] width 108 height 17
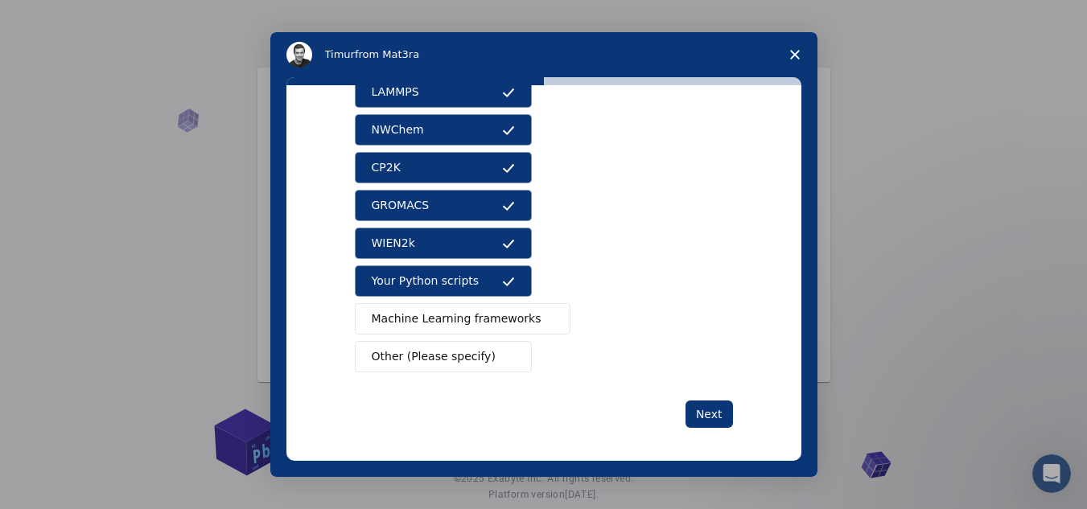
scroll to position [151, 0]
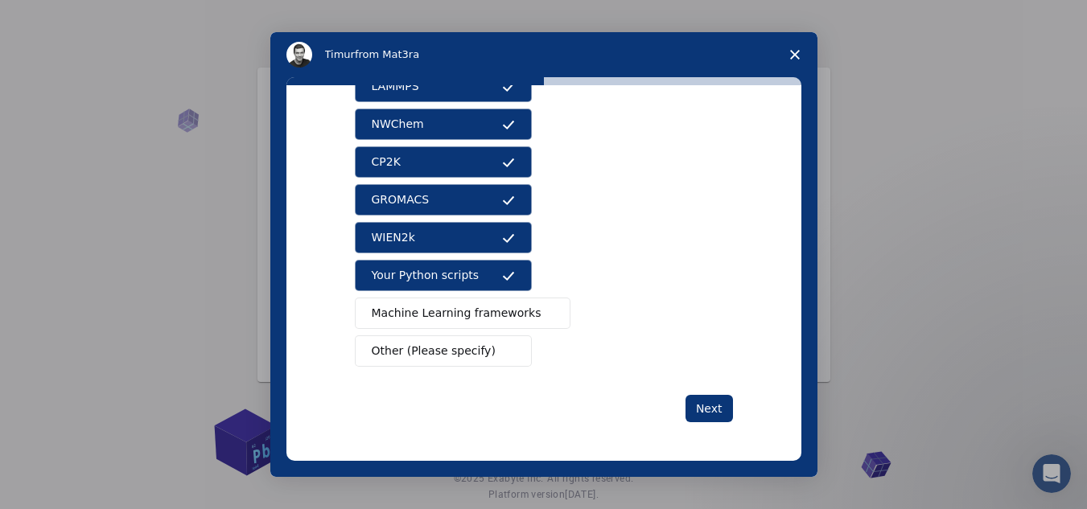
click at [437, 317] on span "Machine Learning frameworks" at bounding box center [457, 313] width 170 height 17
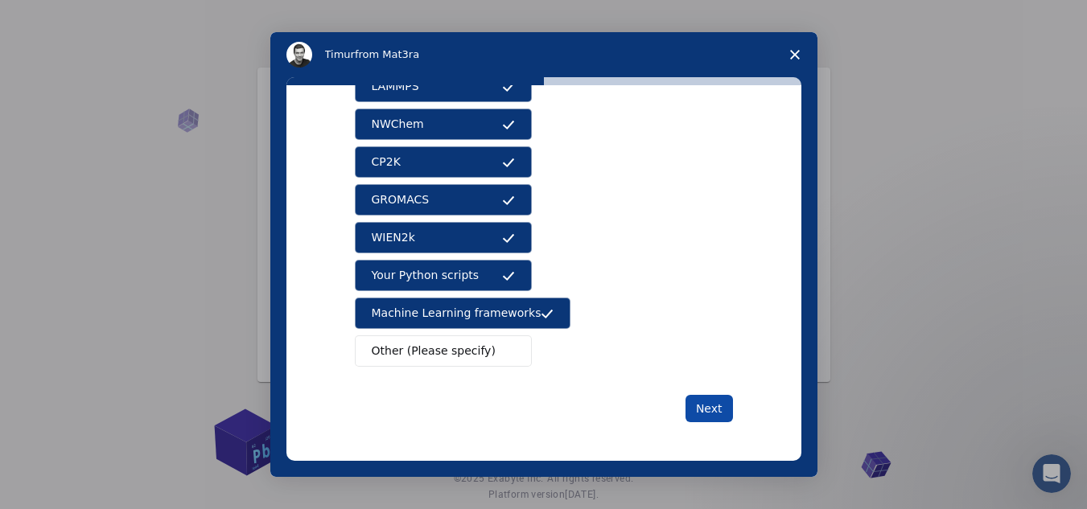
click at [719, 409] on button "Next" at bounding box center [709, 408] width 47 height 27
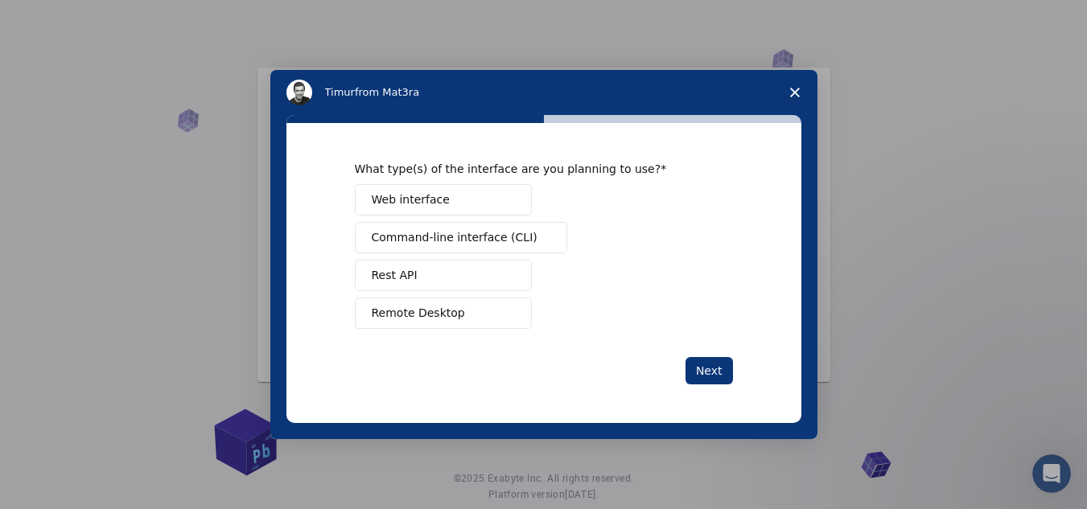
drag, startPoint x: 520, startPoint y: 199, endPoint x: 499, endPoint y: 230, distance: 37.7
click at [499, 230] on div "Web interface Command-line interface (CLI) Rest API Remote Desktop" at bounding box center [544, 256] width 378 height 145
click at [499, 230] on span "Command-line interface (CLI)" at bounding box center [455, 237] width 166 height 17
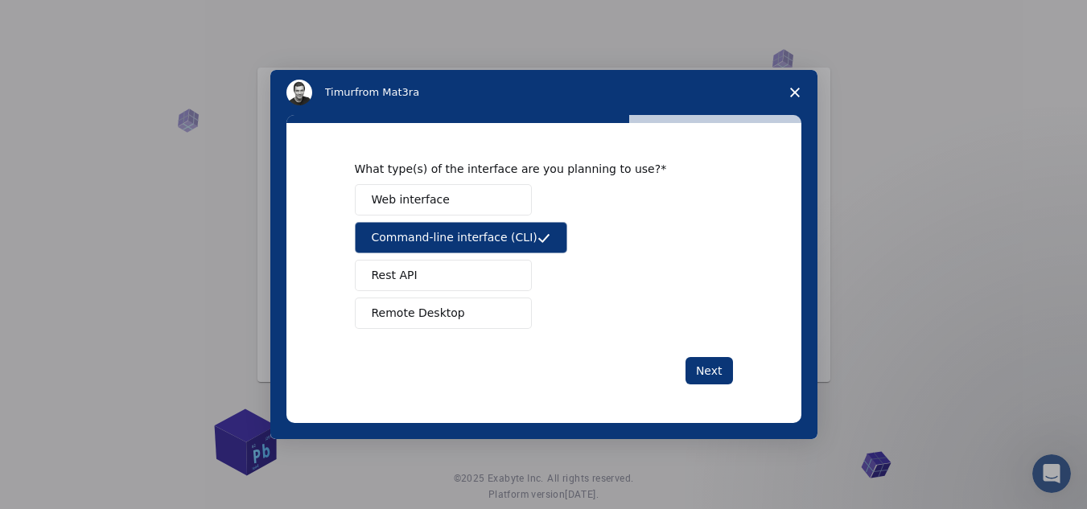
click at [501, 182] on div "What type(s) of the interface are you planning to use? Web interface Command-li…" at bounding box center [544, 245] width 378 height 167
click at [493, 197] on button "Web interface" at bounding box center [443, 199] width 177 height 31
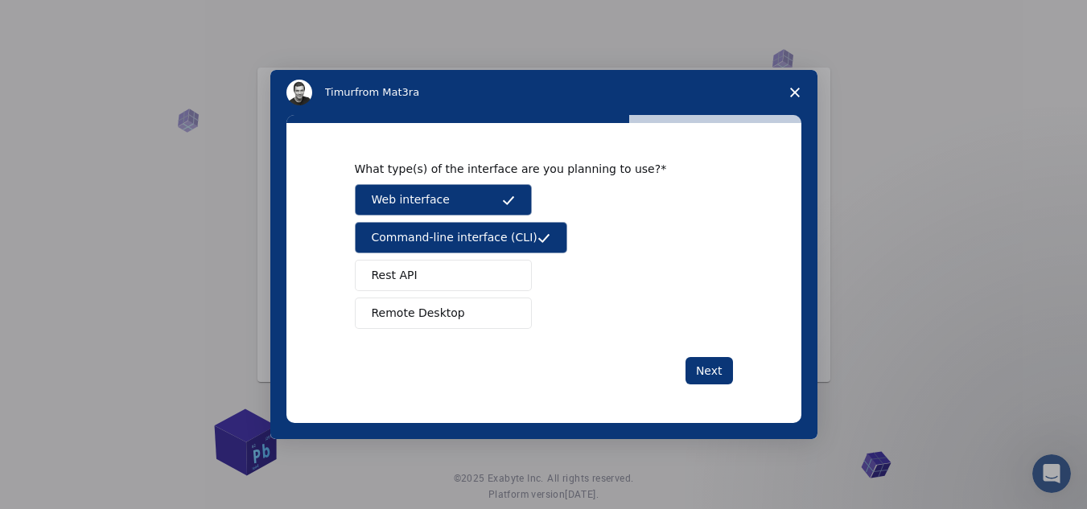
click at [480, 274] on button "Rest API" at bounding box center [443, 275] width 177 height 31
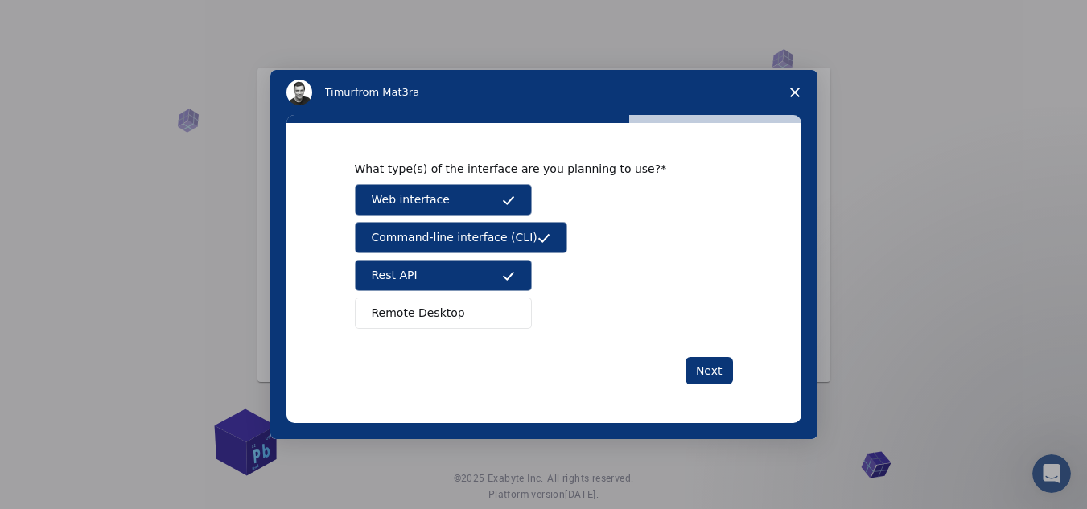
click at [474, 303] on button "Remote Desktop" at bounding box center [443, 313] width 177 height 31
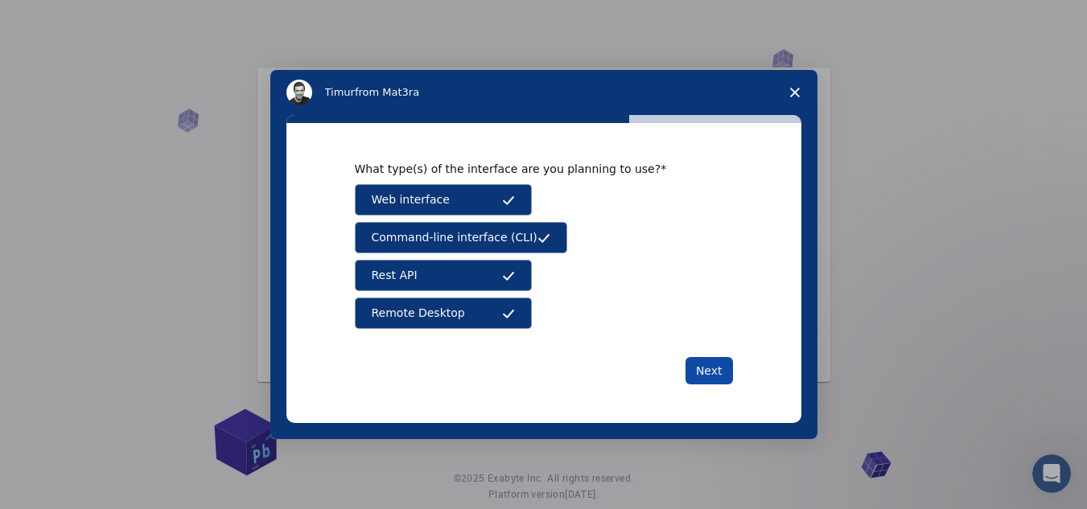
click at [711, 372] on button "Next" at bounding box center [709, 370] width 47 height 27
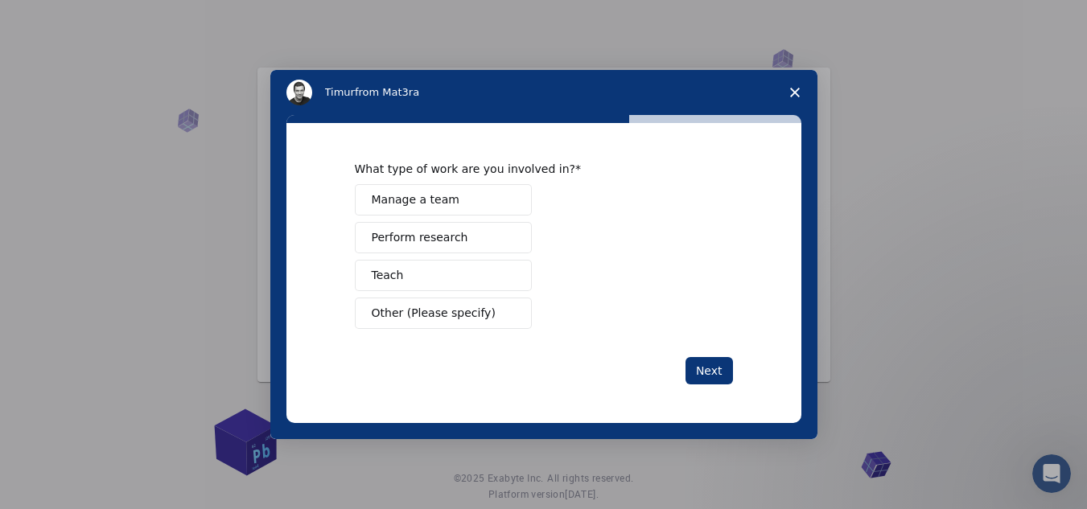
click at [385, 278] on span "Teach" at bounding box center [388, 275] width 32 height 17
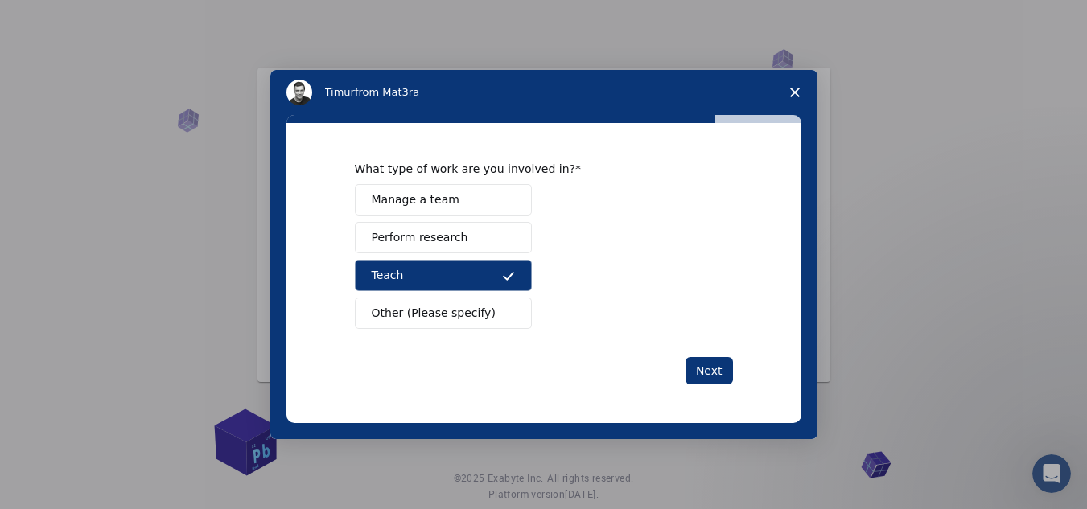
click at [399, 241] on span "Perform research" at bounding box center [420, 237] width 97 height 17
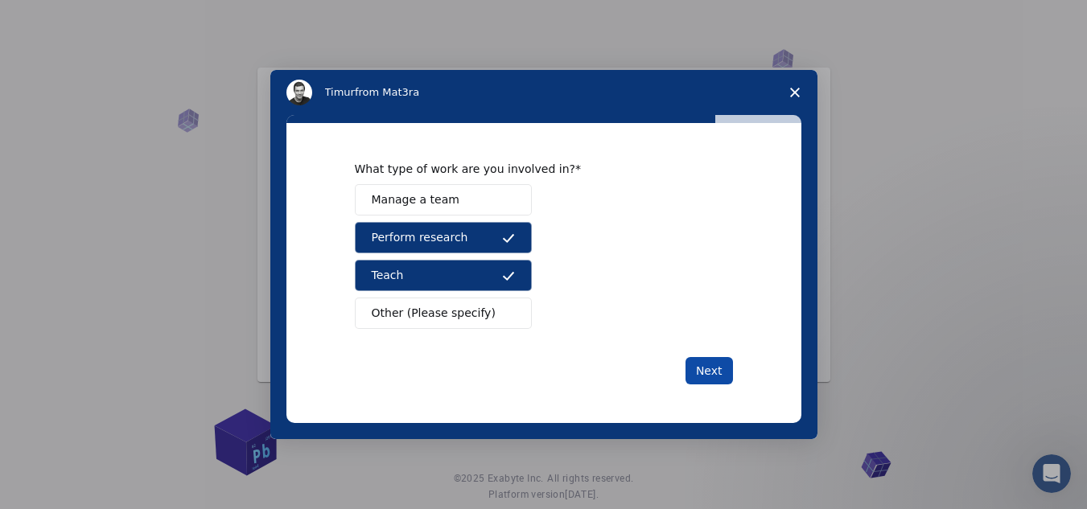
click at [702, 371] on button "Next" at bounding box center [709, 370] width 47 height 27
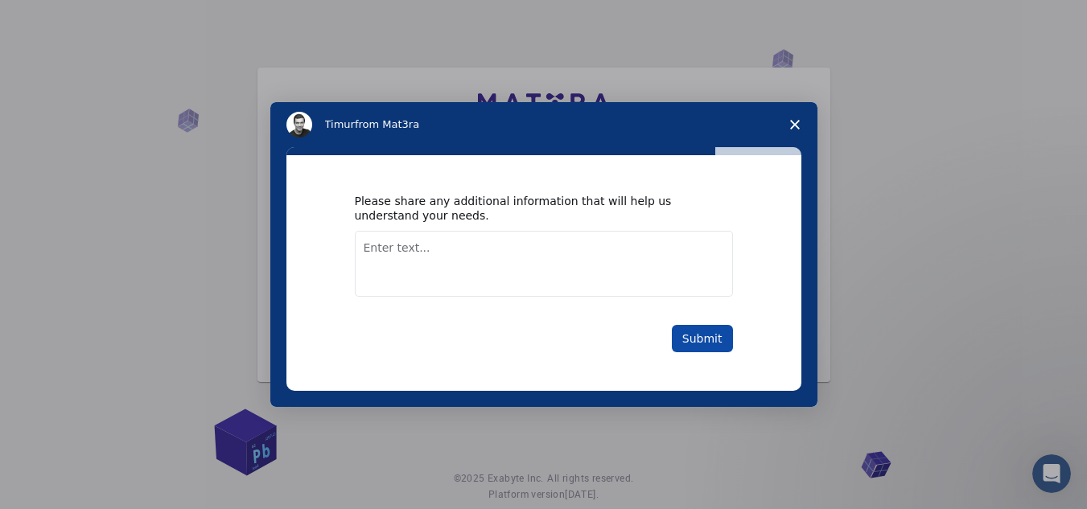
click at [702, 332] on button "Submit" at bounding box center [702, 338] width 61 height 27
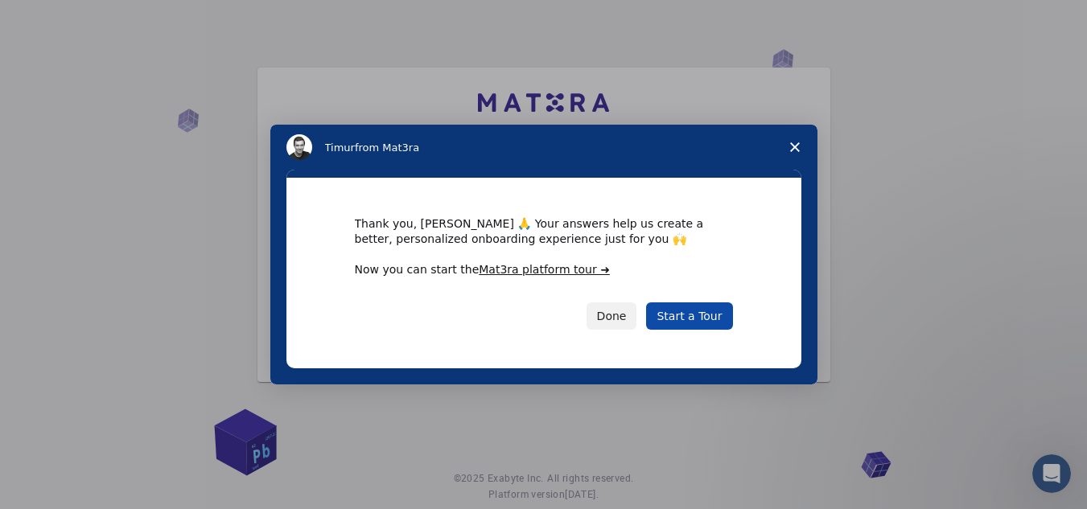
click at [705, 311] on link "Start a Tour" at bounding box center [689, 316] width 86 height 27
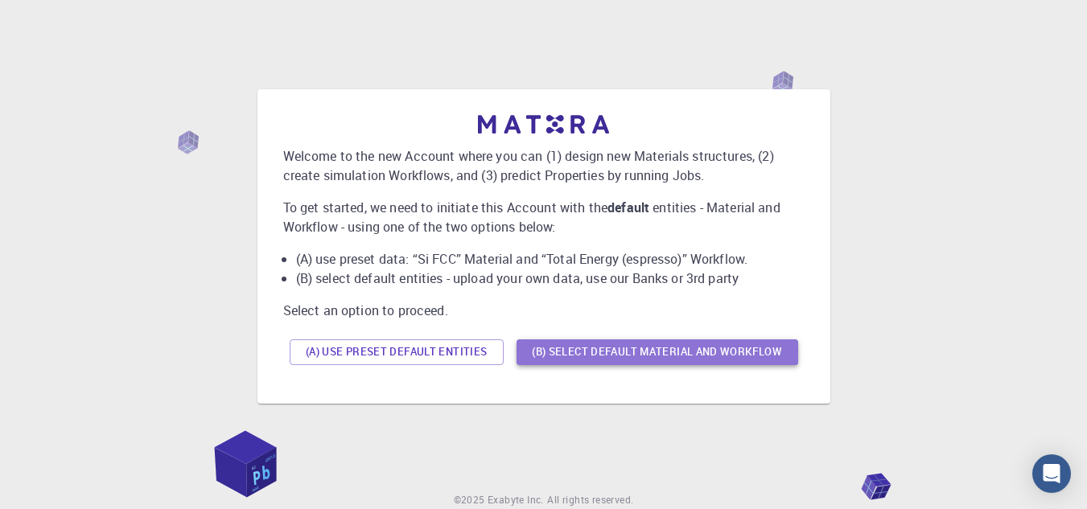
click at [561, 354] on button "(B) Select default material and workflow" at bounding box center [658, 353] width 282 height 26
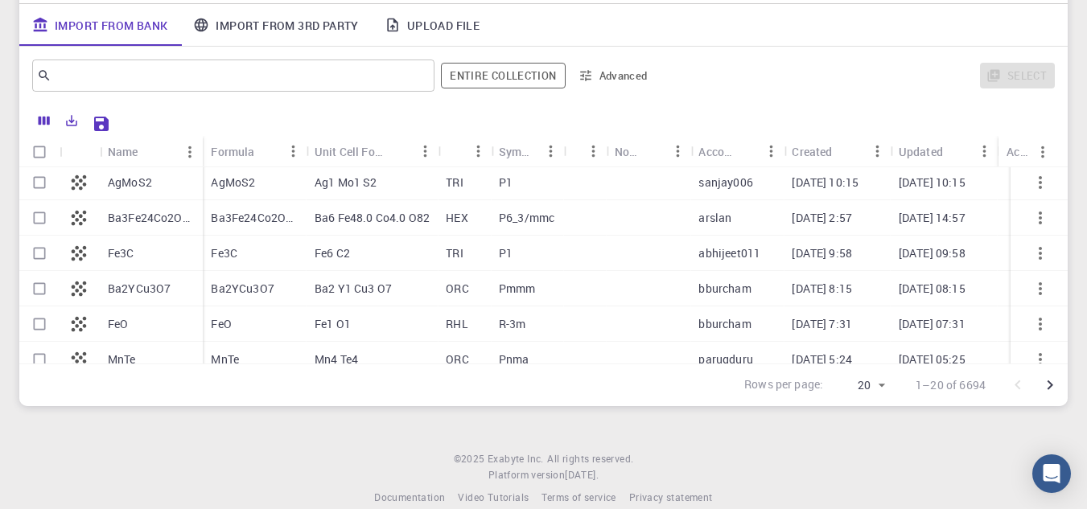
scroll to position [134, 0]
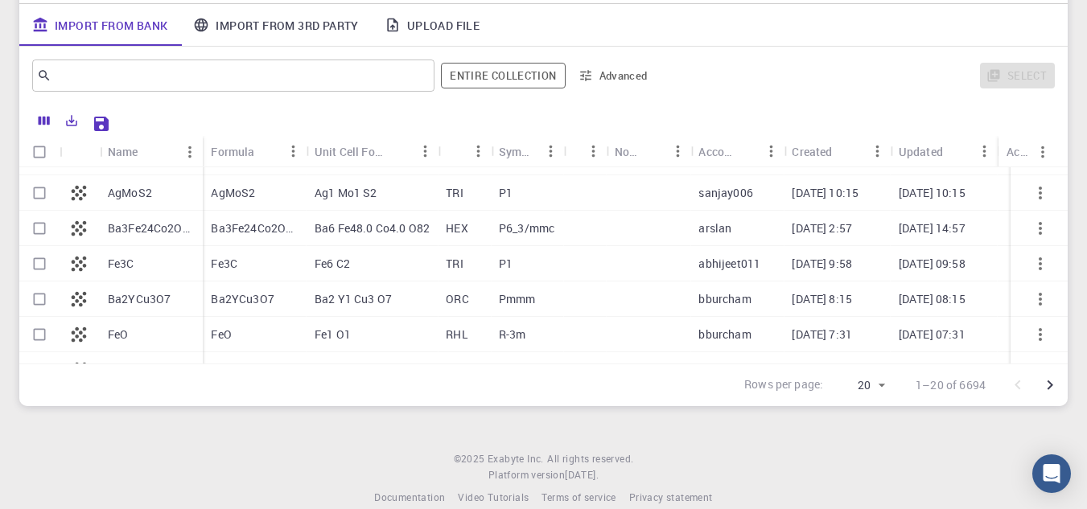
click at [128, 260] on p "Fe3C" at bounding box center [121, 264] width 27 height 16
checkbox input "false"
click at [43, 262] on input "Select row" at bounding box center [39, 264] width 31 height 31
checkbox input "true"
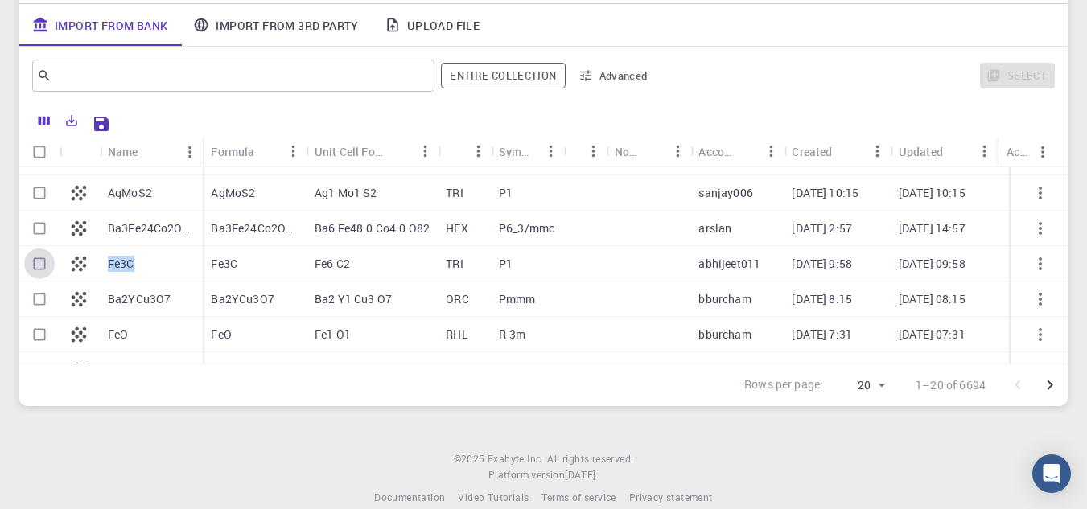
checkbox input "true"
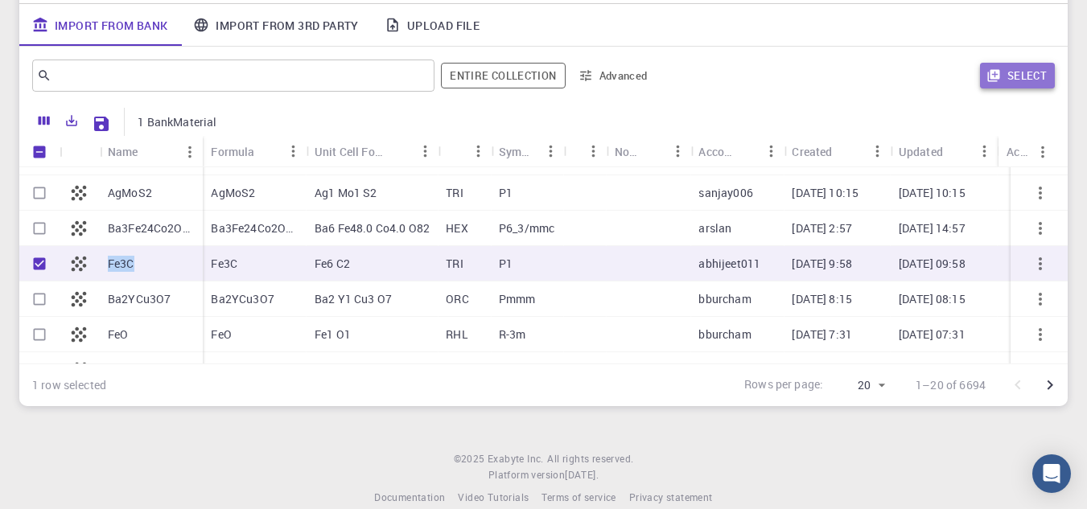
click at [999, 72] on icon "button" at bounding box center [993, 76] width 12 height 12
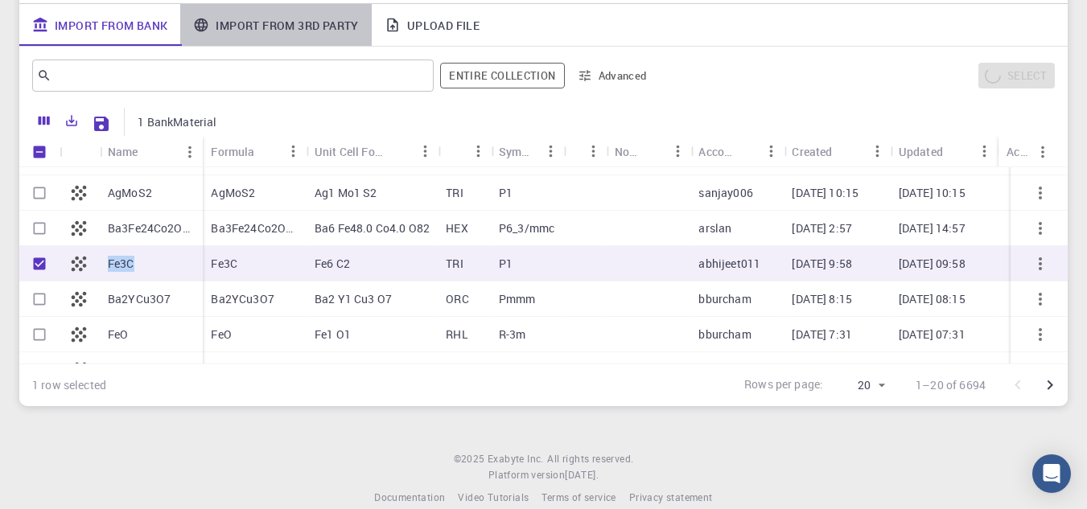
click at [310, 24] on link "Import From 3rd Party" at bounding box center [275, 25] width 191 height 42
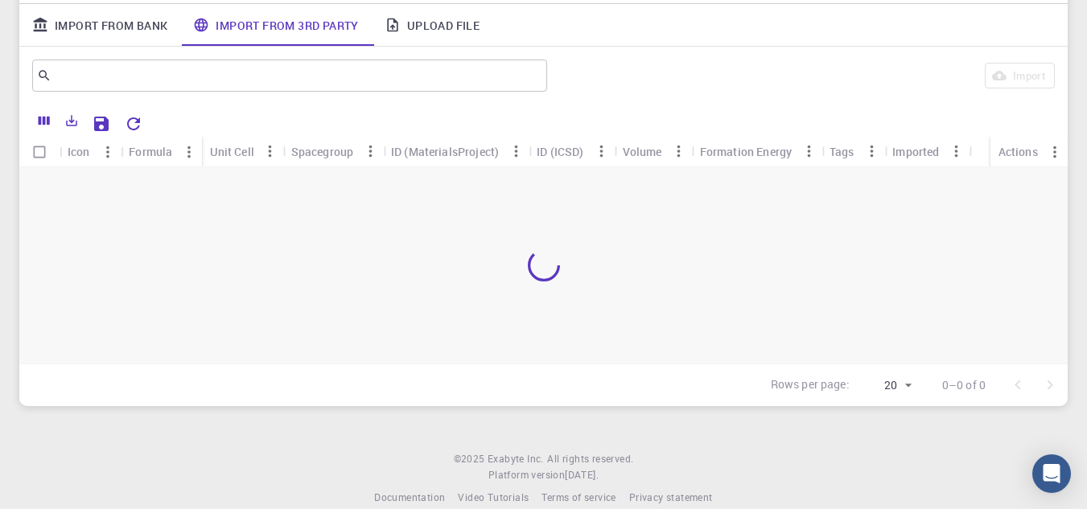
click at [620, 84] on div "Import" at bounding box center [804, 75] width 501 height 39
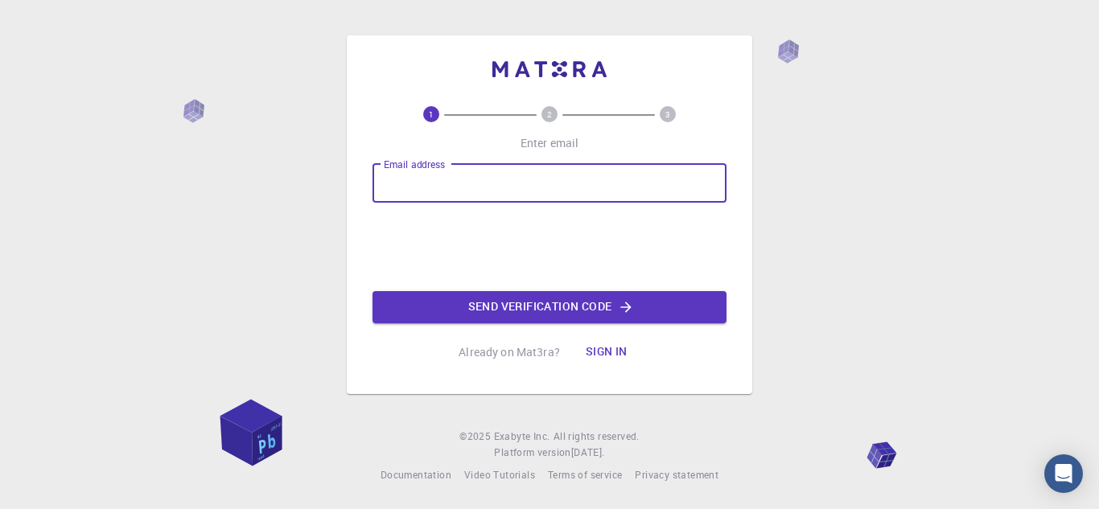
click at [455, 193] on input "Email address" at bounding box center [550, 183] width 354 height 39
type input "assiyazhumaly"
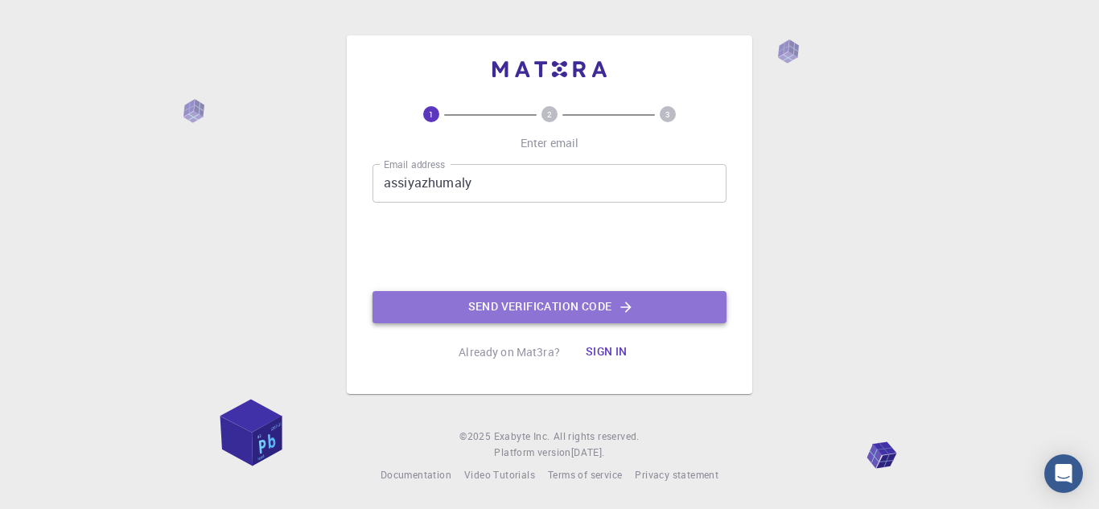
click at [462, 316] on button "Send verification code" at bounding box center [550, 307] width 354 height 32
